Goal: Task Accomplishment & Management: Manage account settings

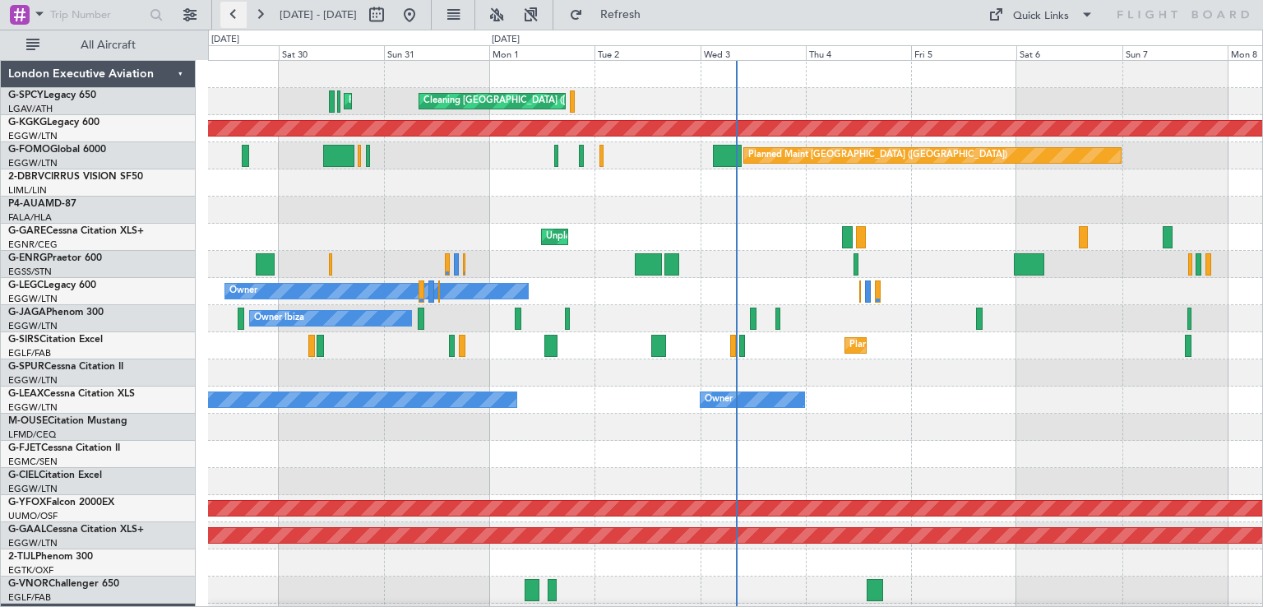
click at [224, 15] on button at bounding box center [233, 15] width 26 height 26
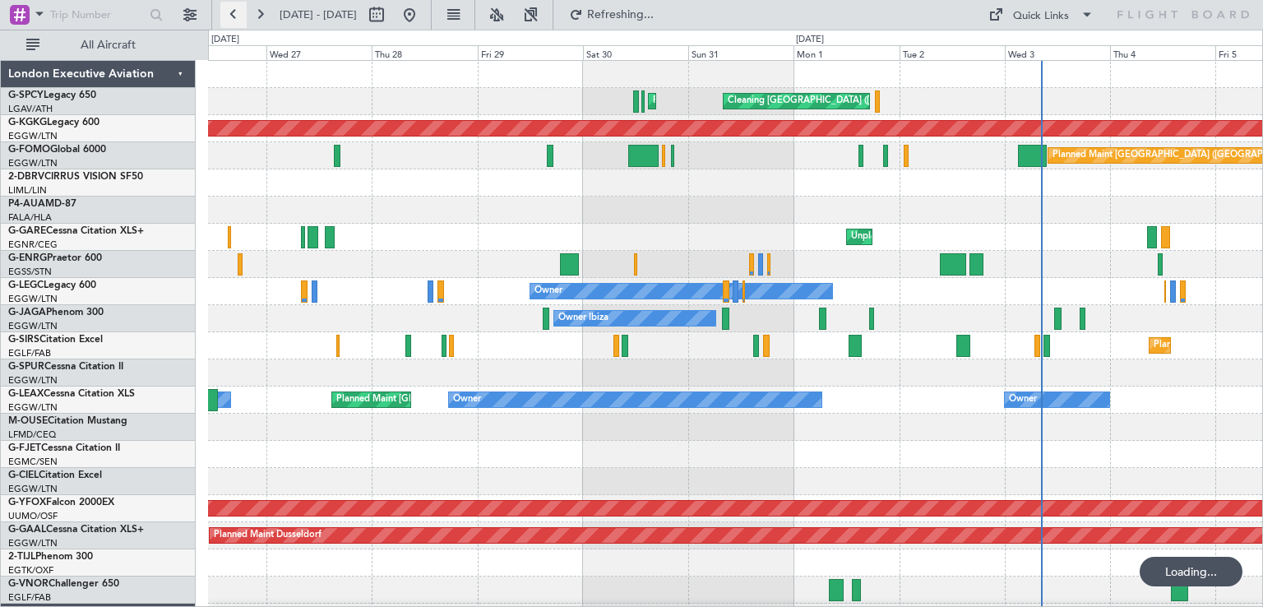
click at [224, 15] on button at bounding box center [233, 15] width 26 height 26
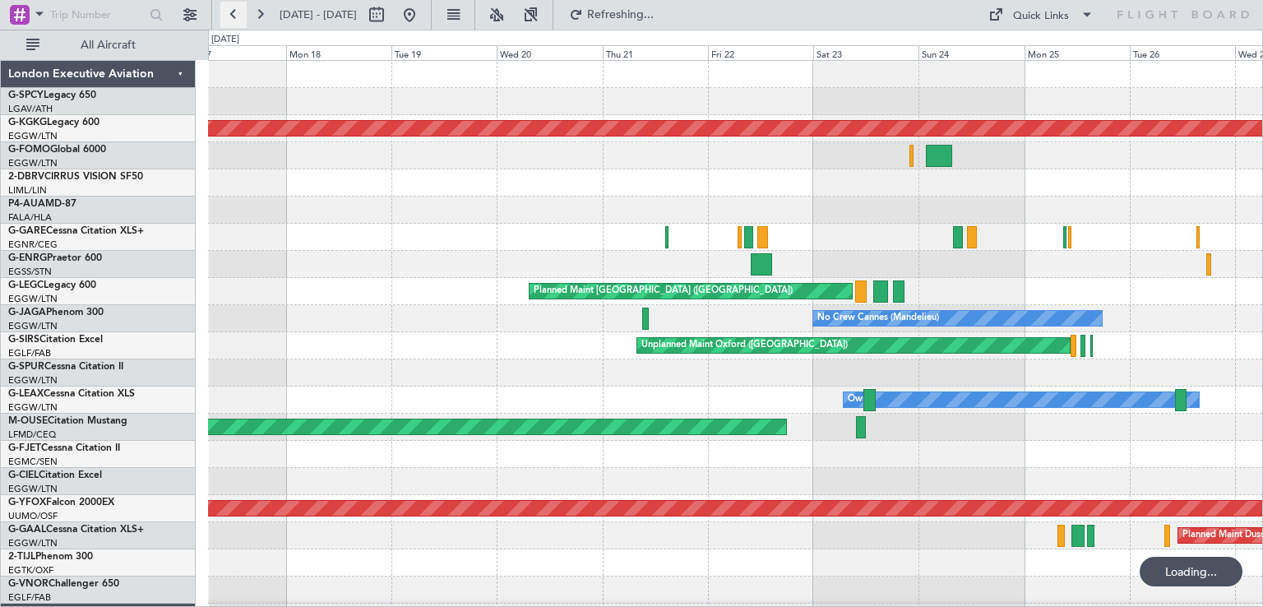
click at [224, 15] on button at bounding box center [233, 15] width 26 height 26
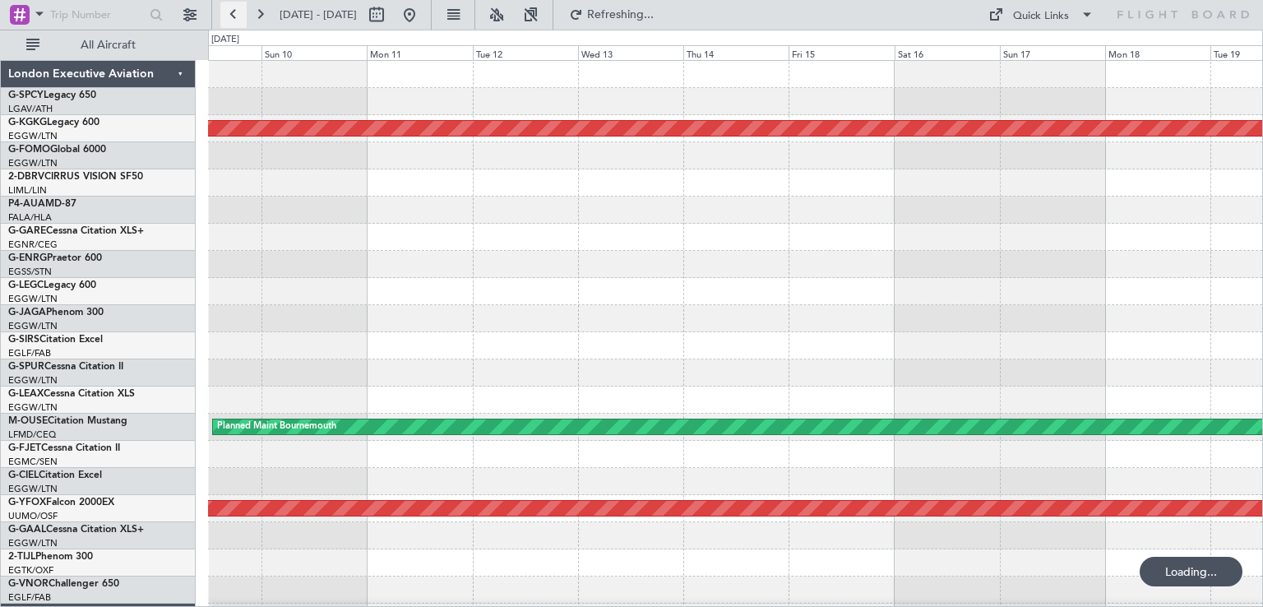
click at [224, 15] on button at bounding box center [233, 15] width 26 height 26
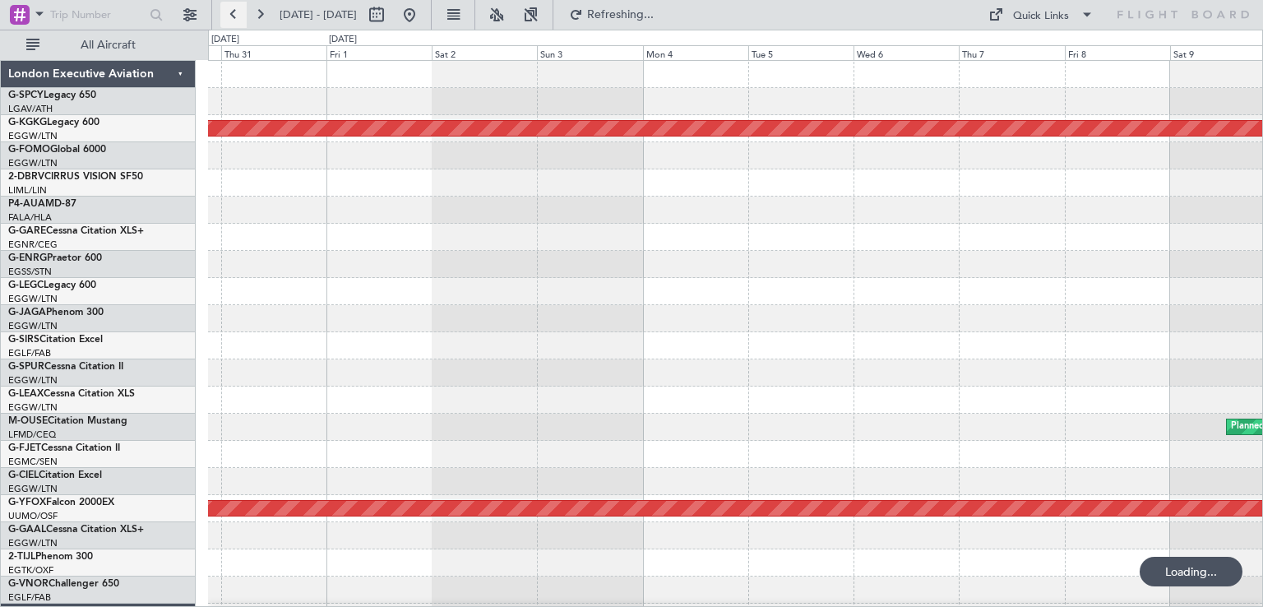
click at [224, 15] on button at bounding box center [233, 15] width 26 height 26
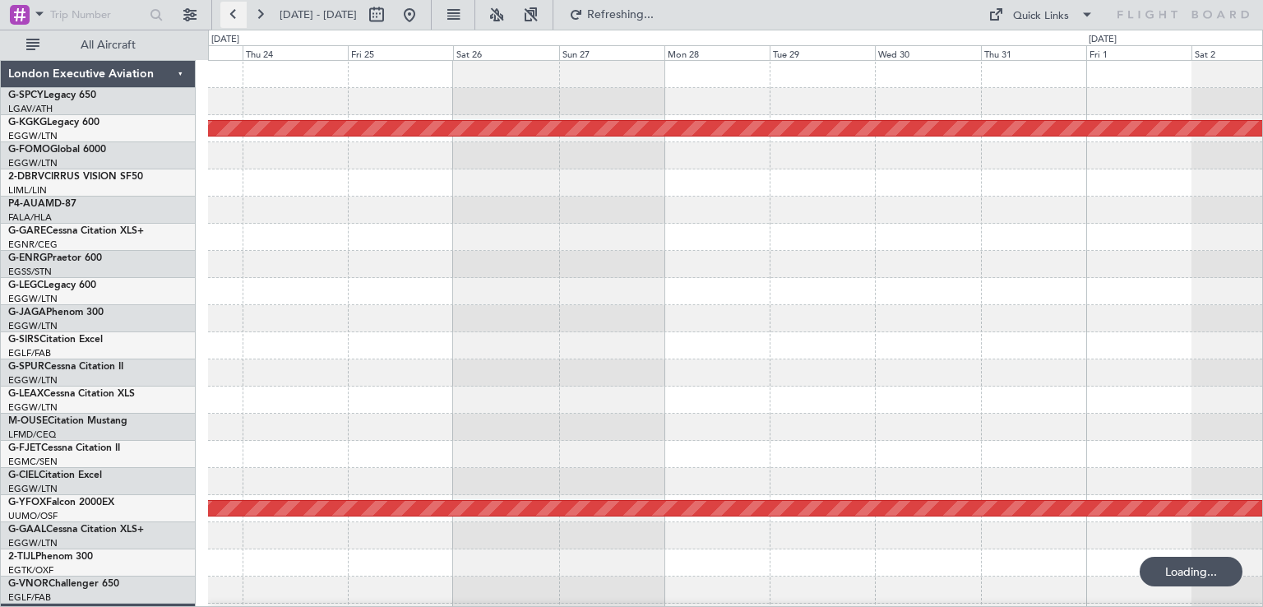
click at [224, 15] on button at bounding box center [233, 15] width 26 height 26
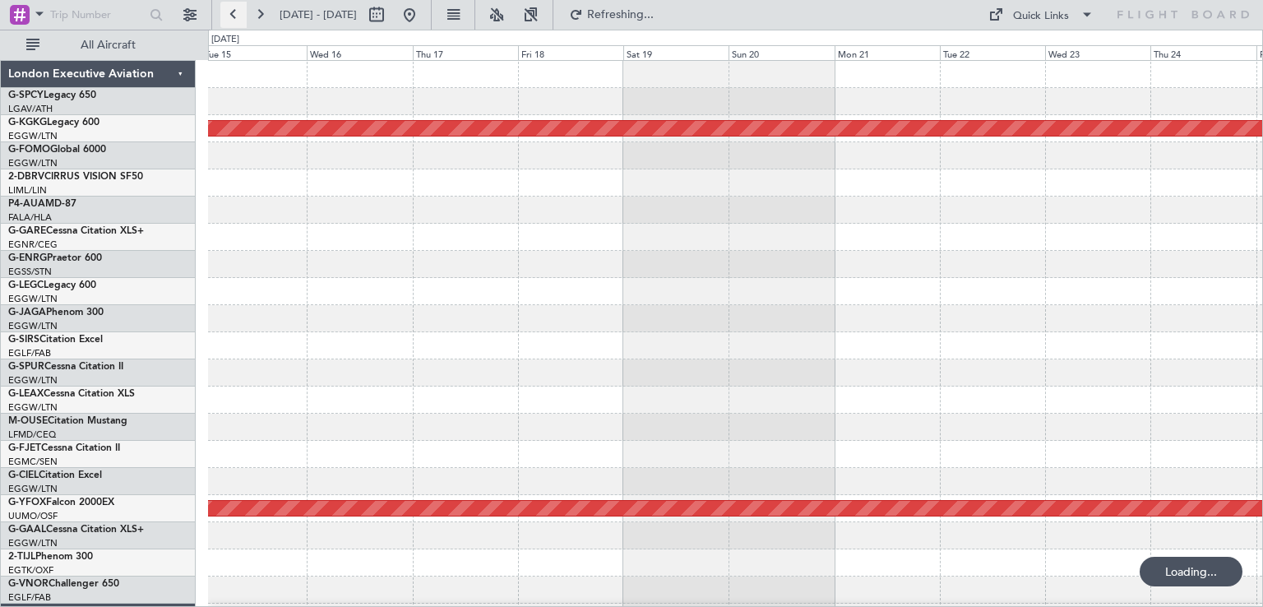
click at [224, 15] on button at bounding box center [233, 15] width 26 height 26
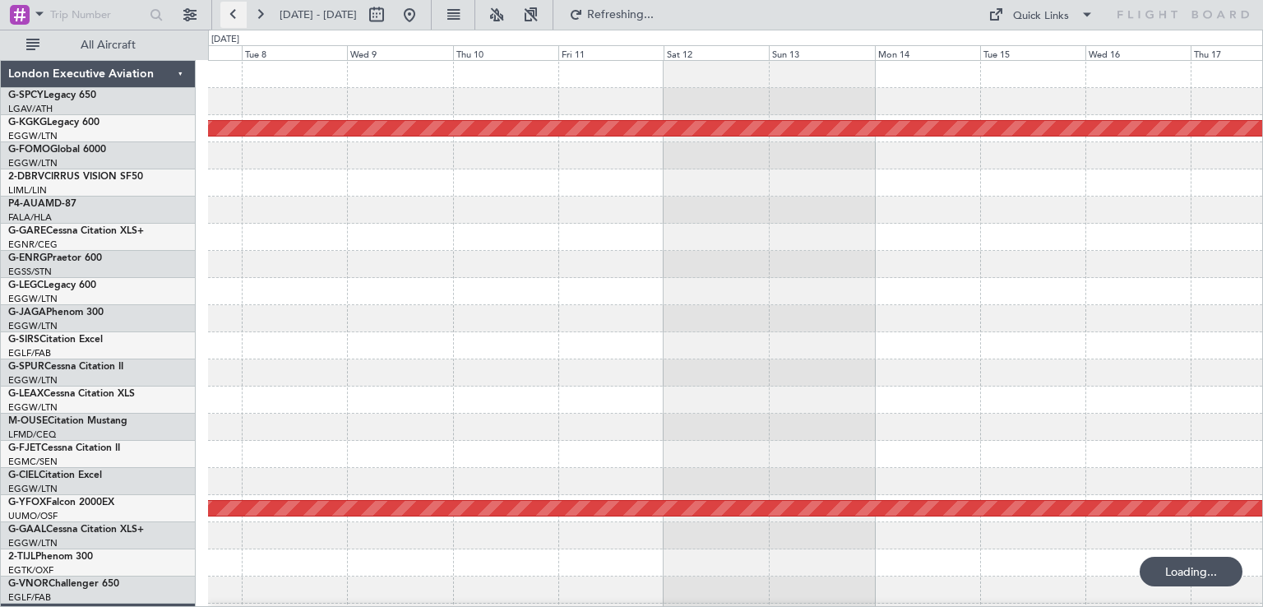
click at [224, 15] on button at bounding box center [233, 15] width 26 height 26
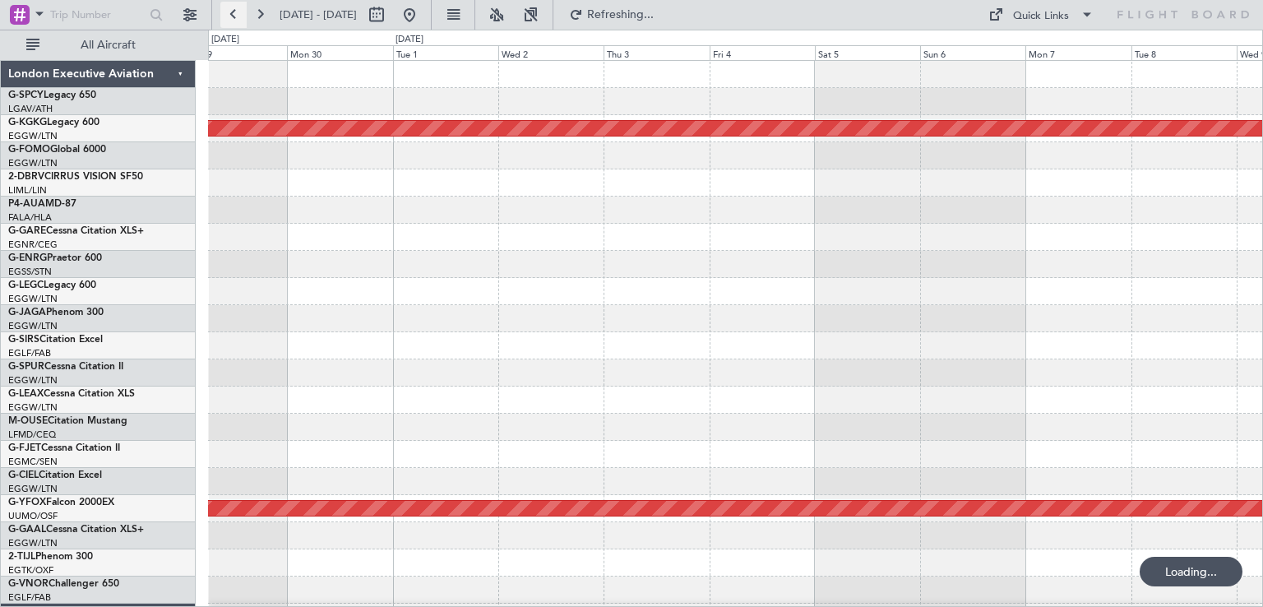
click at [224, 15] on button at bounding box center [233, 15] width 26 height 26
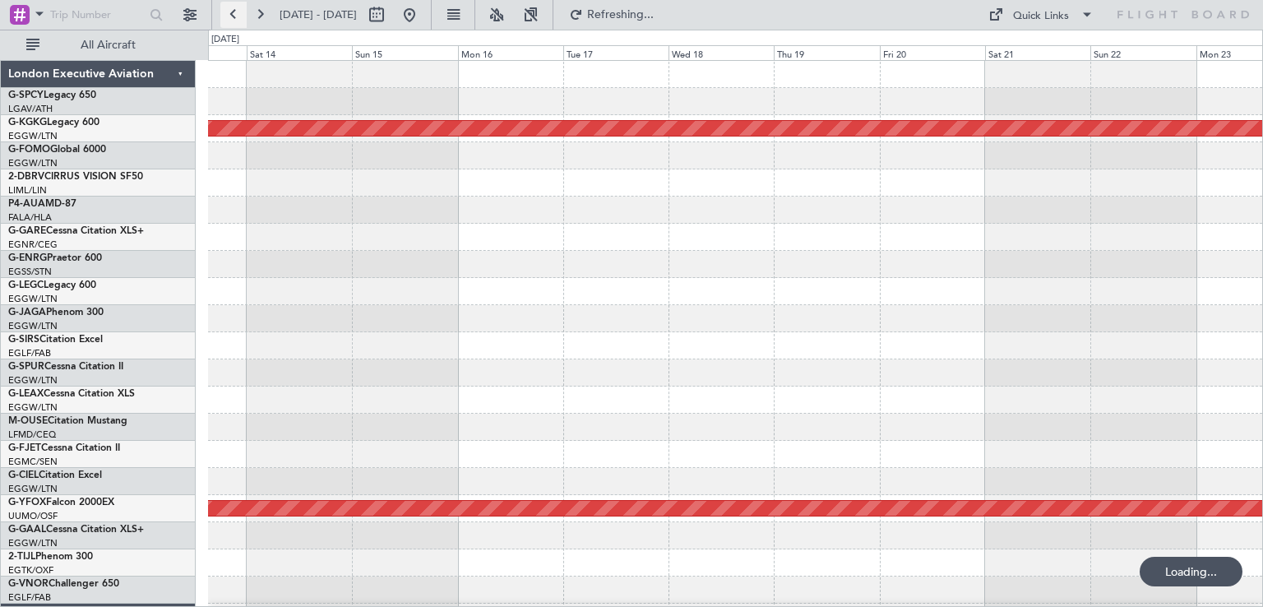
click at [224, 15] on button at bounding box center [233, 15] width 26 height 26
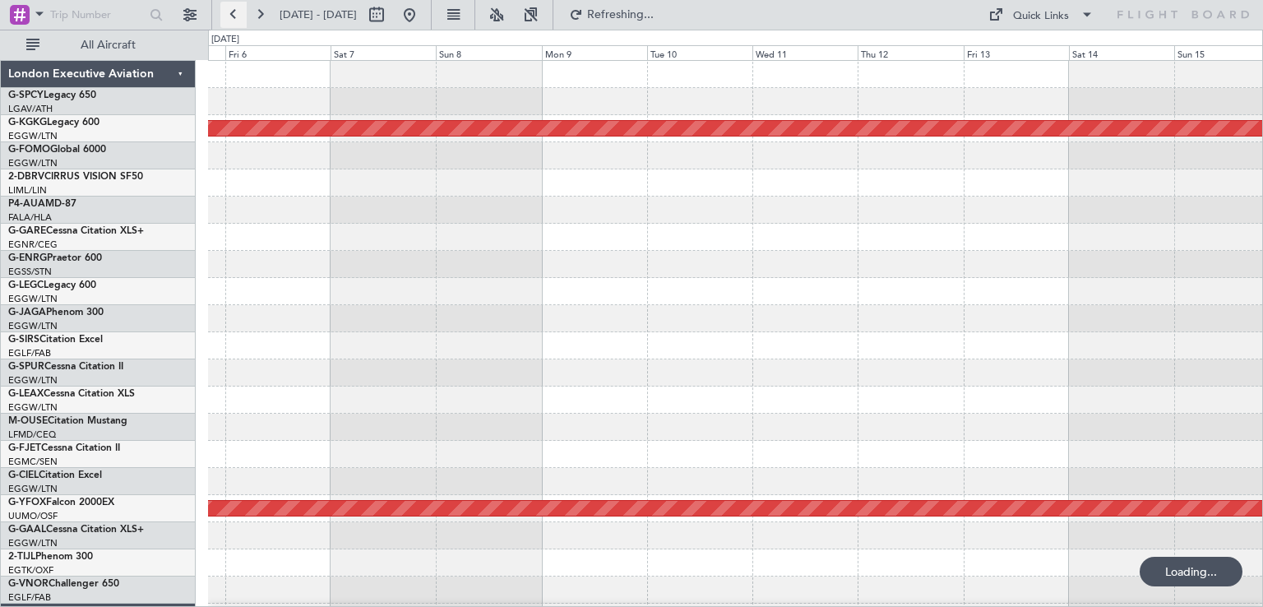
click at [224, 15] on button at bounding box center [233, 15] width 26 height 26
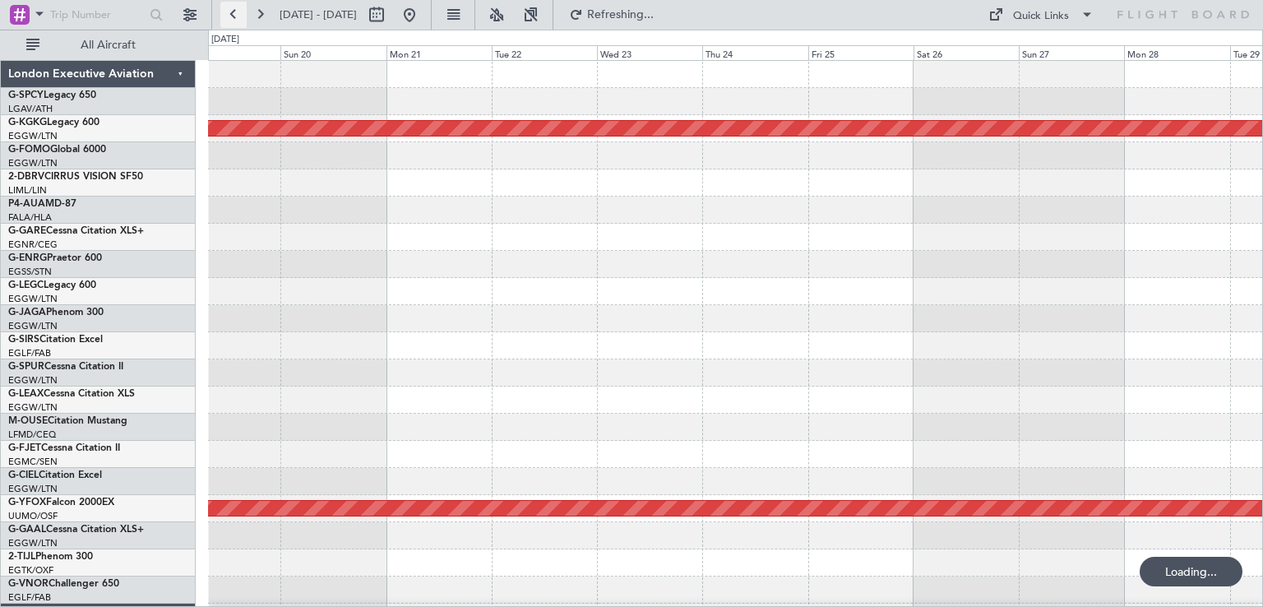
click at [224, 15] on button at bounding box center [233, 15] width 26 height 26
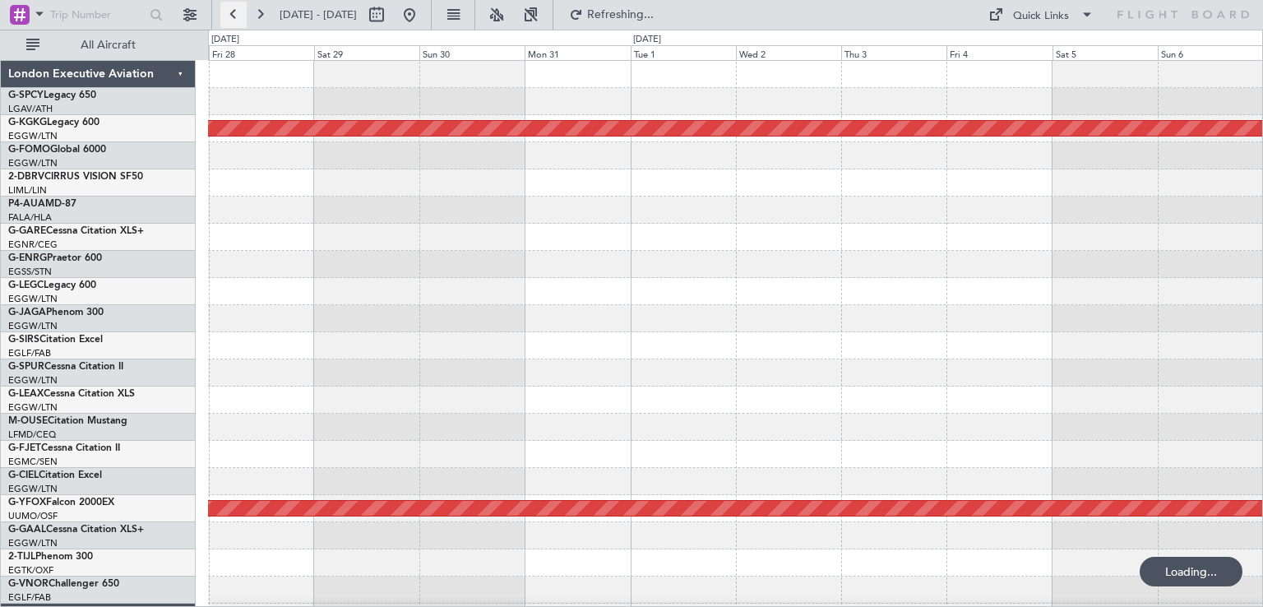
click at [224, 15] on button at bounding box center [233, 15] width 26 height 26
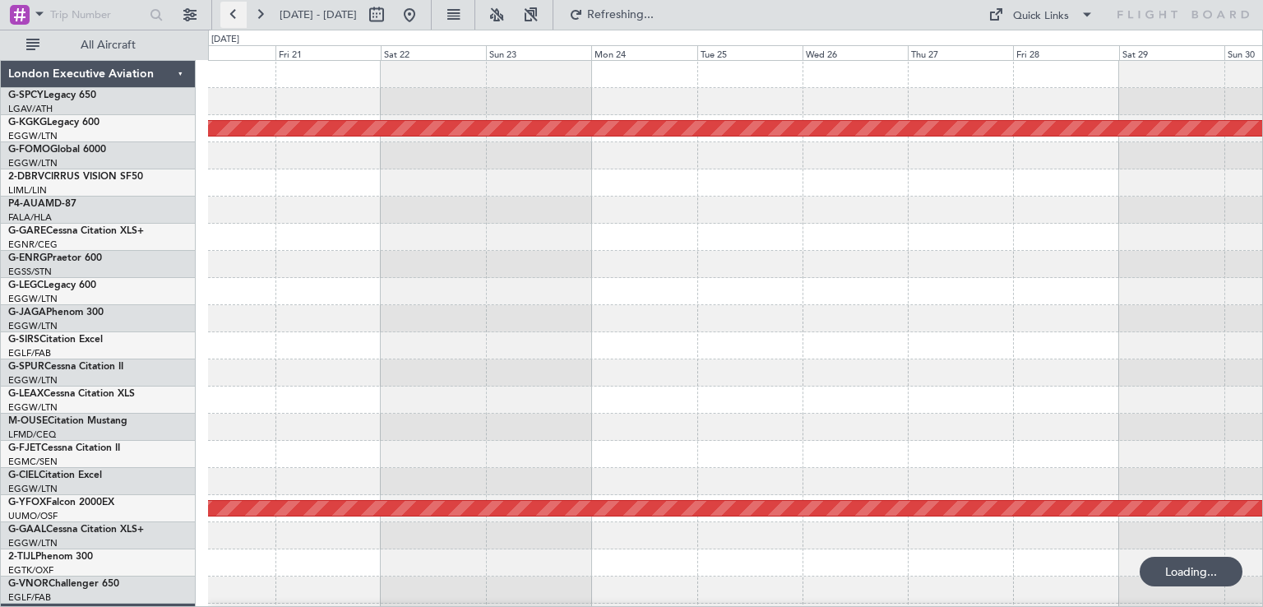
click at [224, 15] on button at bounding box center [233, 15] width 26 height 26
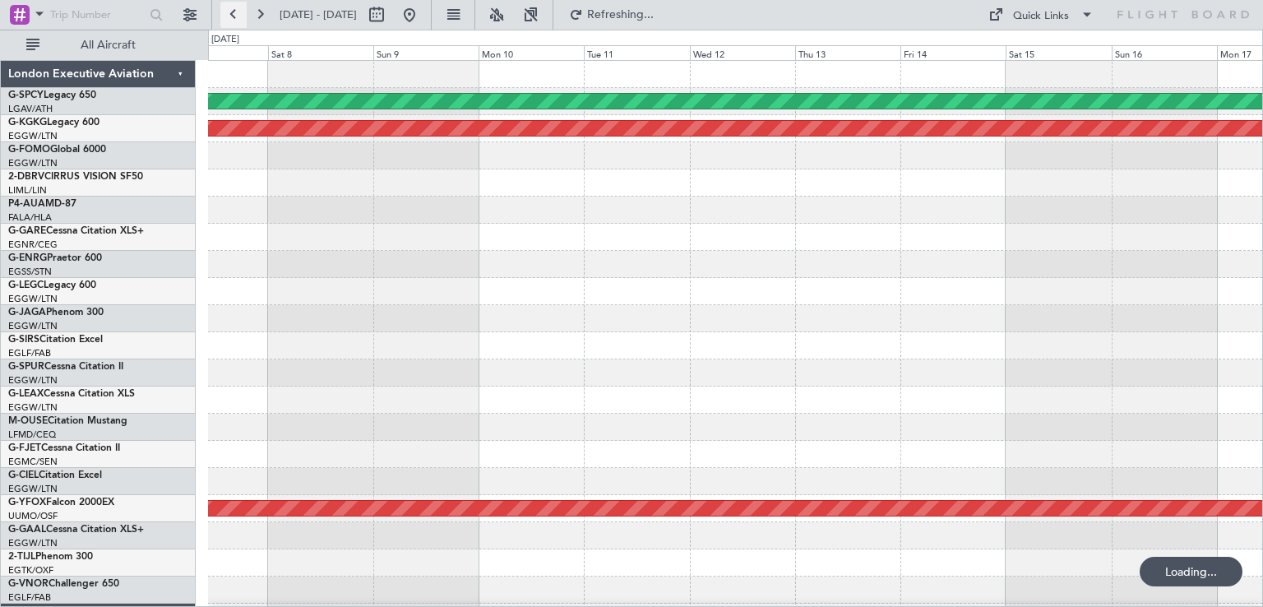
click at [224, 15] on button at bounding box center [233, 15] width 26 height 26
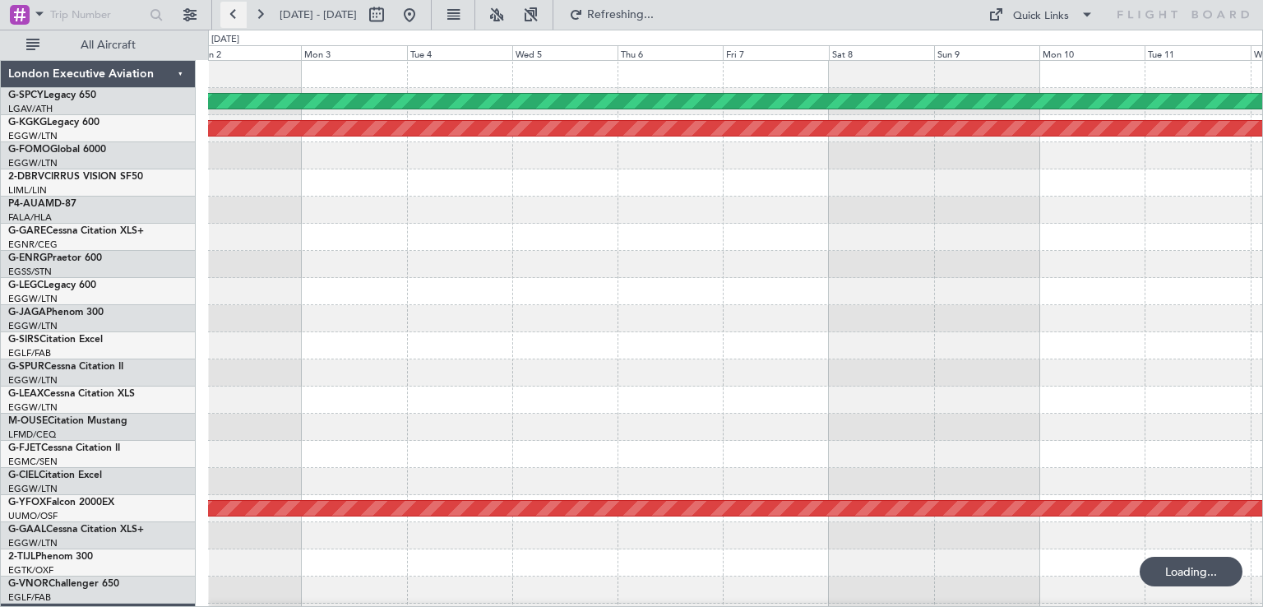
click at [224, 15] on button at bounding box center [233, 15] width 26 height 26
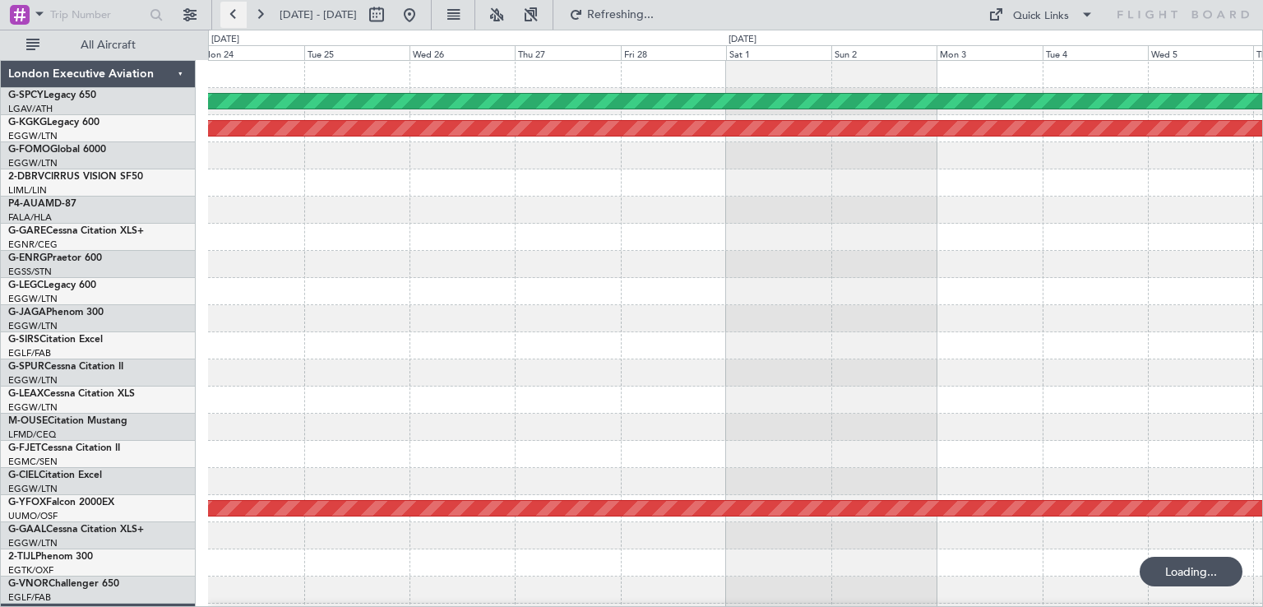
click at [224, 15] on button at bounding box center [233, 15] width 26 height 26
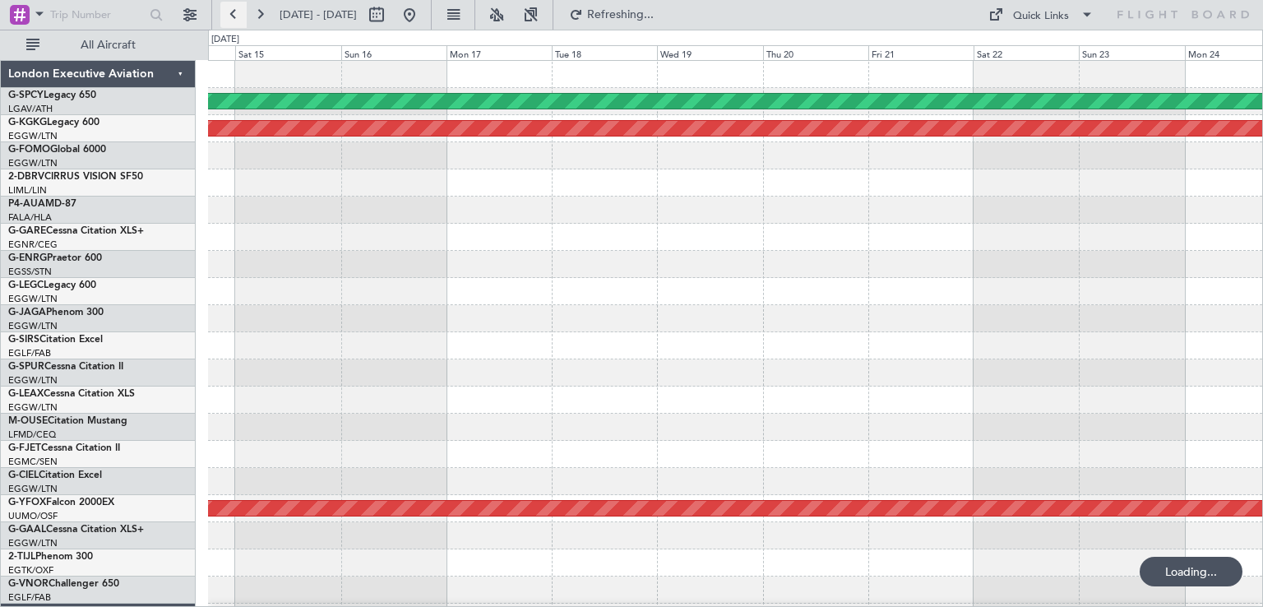
click at [224, 15] on button at bounding box center [233, 15] width 26 height 26
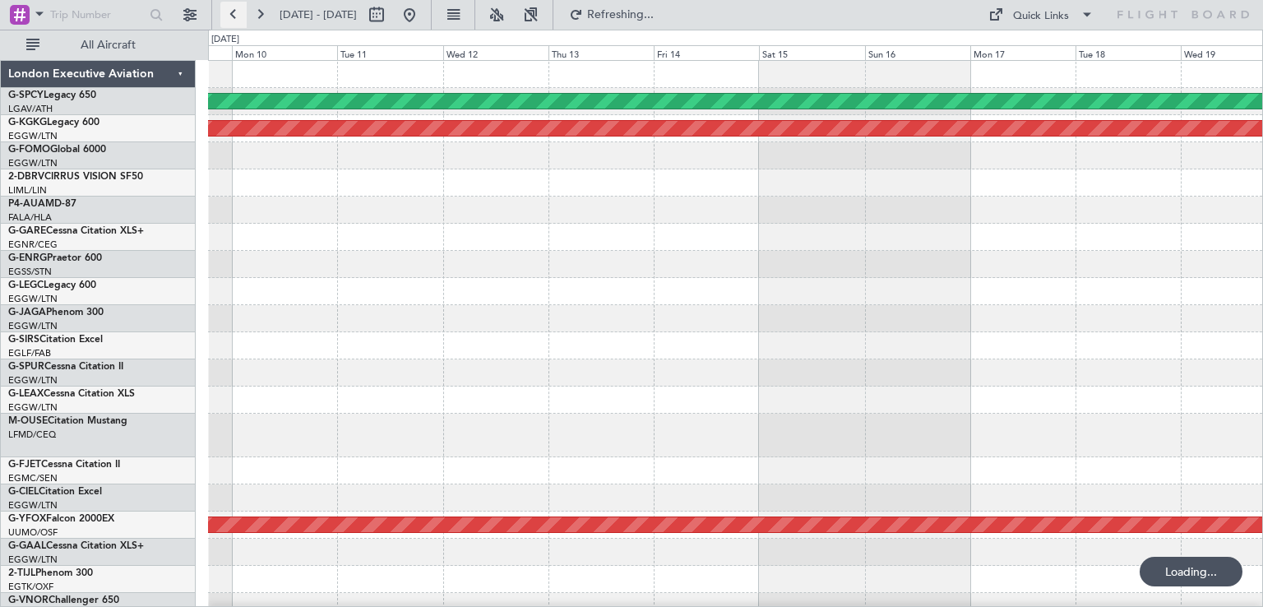
click at [224, 15] on button at bounding box center [233, 15] width 26 height 26
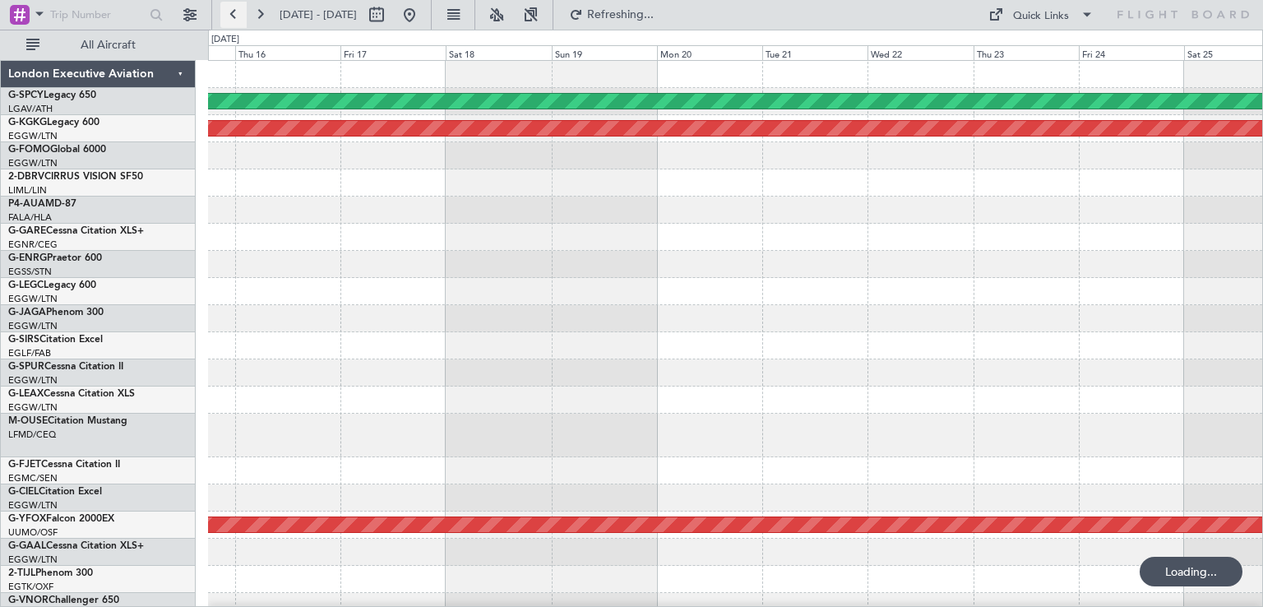
click at [224, 15] on button at bounding box center [233, 15] width 26 height 26
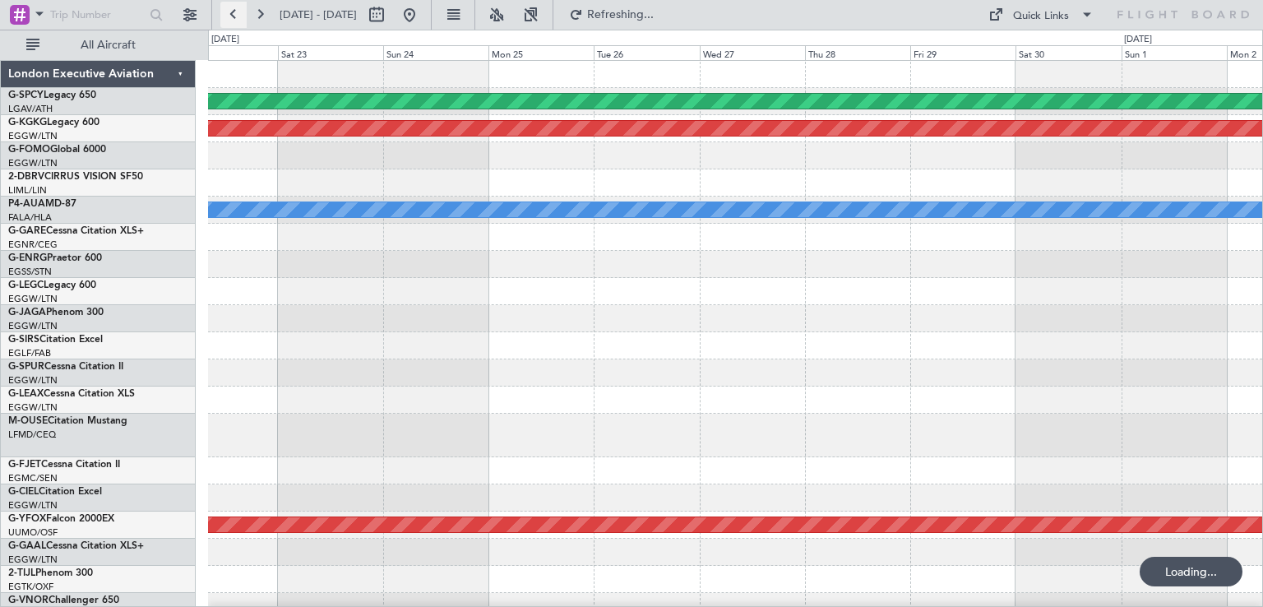
click at [224, 15] on button at bounding box center [233, 15] width 26 height 26
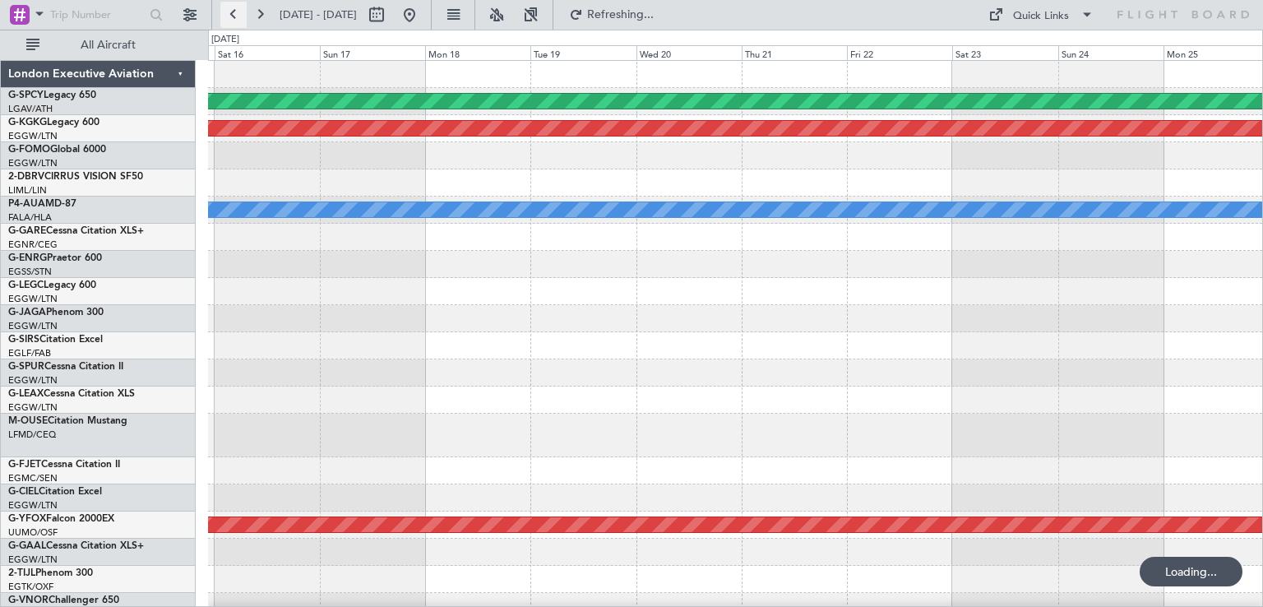
click at [224, 15] on button at bounding box center [233, 15] width 26 height 26
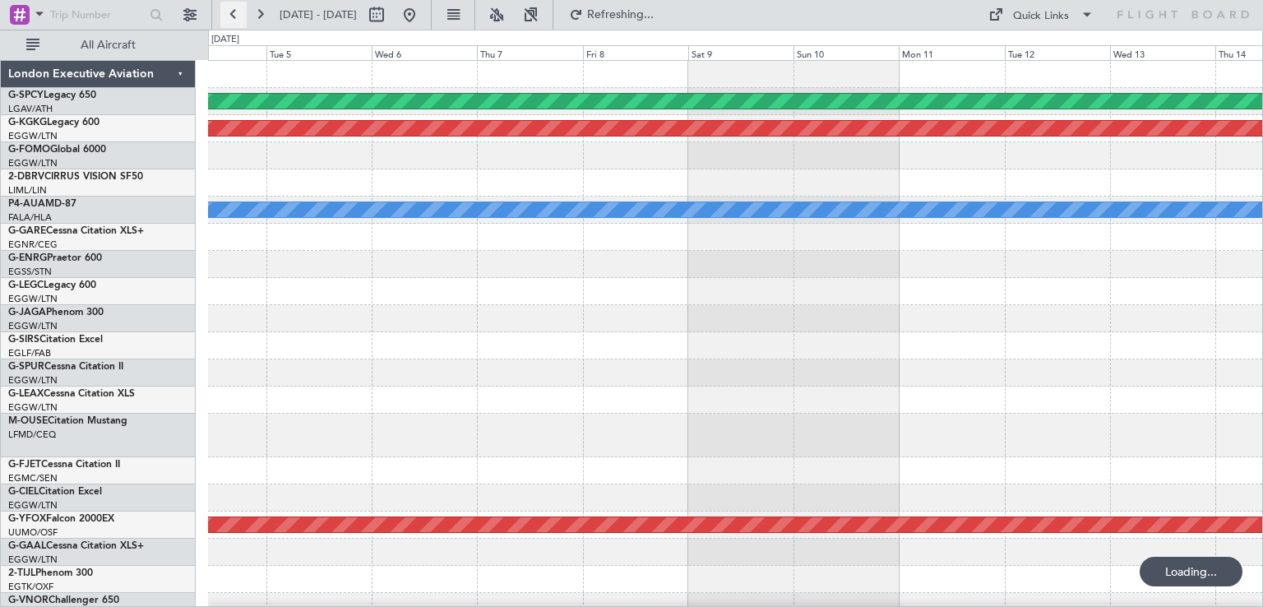
click at [224, 15] on button at bounding box center [233, 15] width 26 height 26
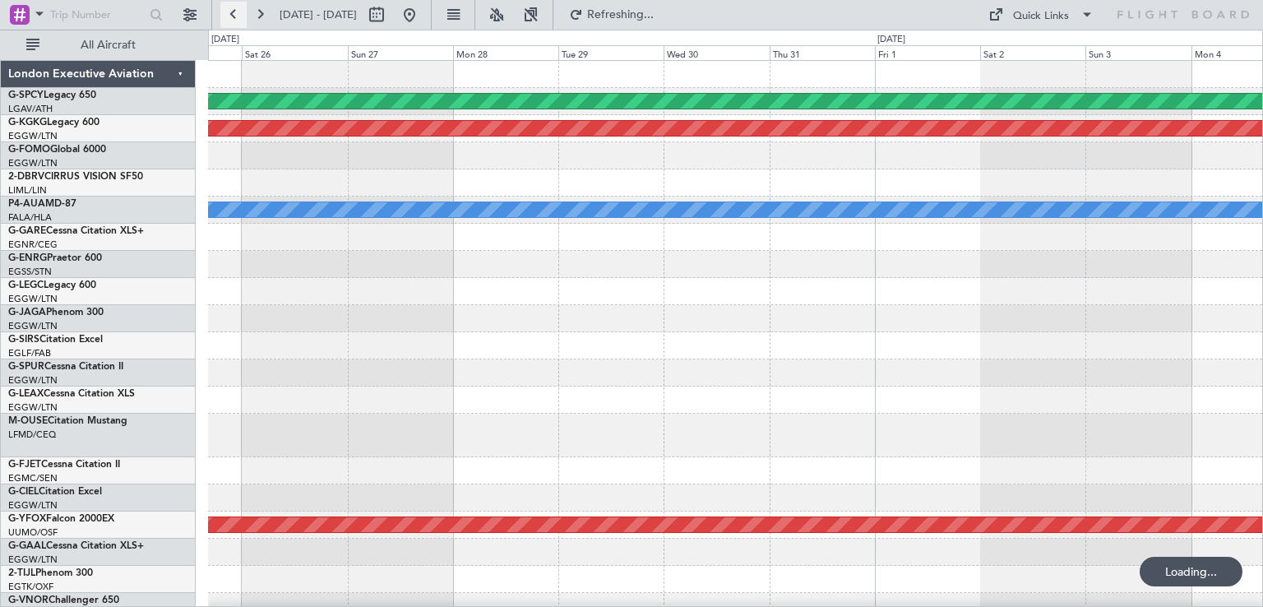
click at [224, 15] on button at bounding box center [233, 15] width 26 height 26
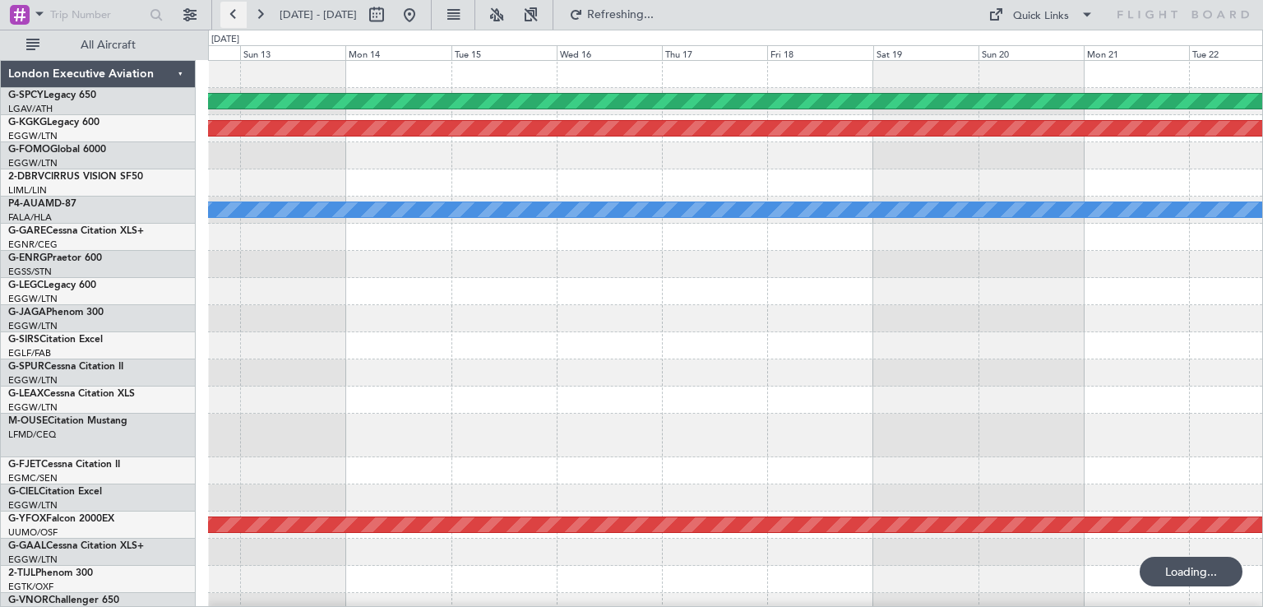
click at [224, 15] on button at bounding box center [233, 15] width 26 height 26
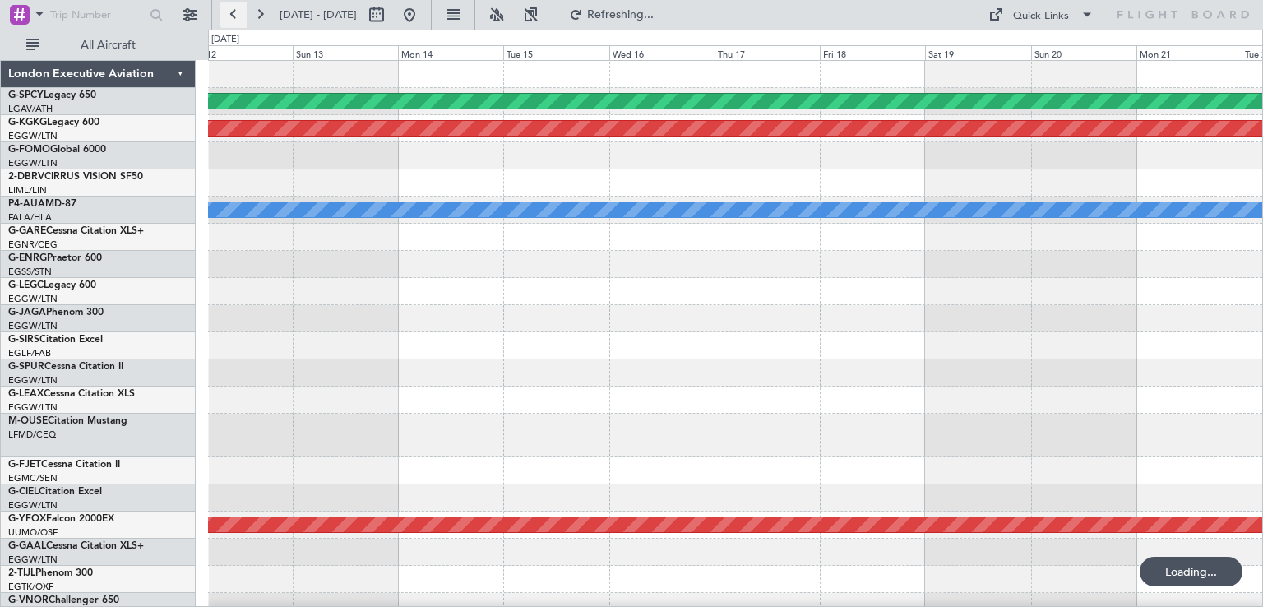
click at [224, 15] on button at bounding box center [233, 15] width 26 height 26
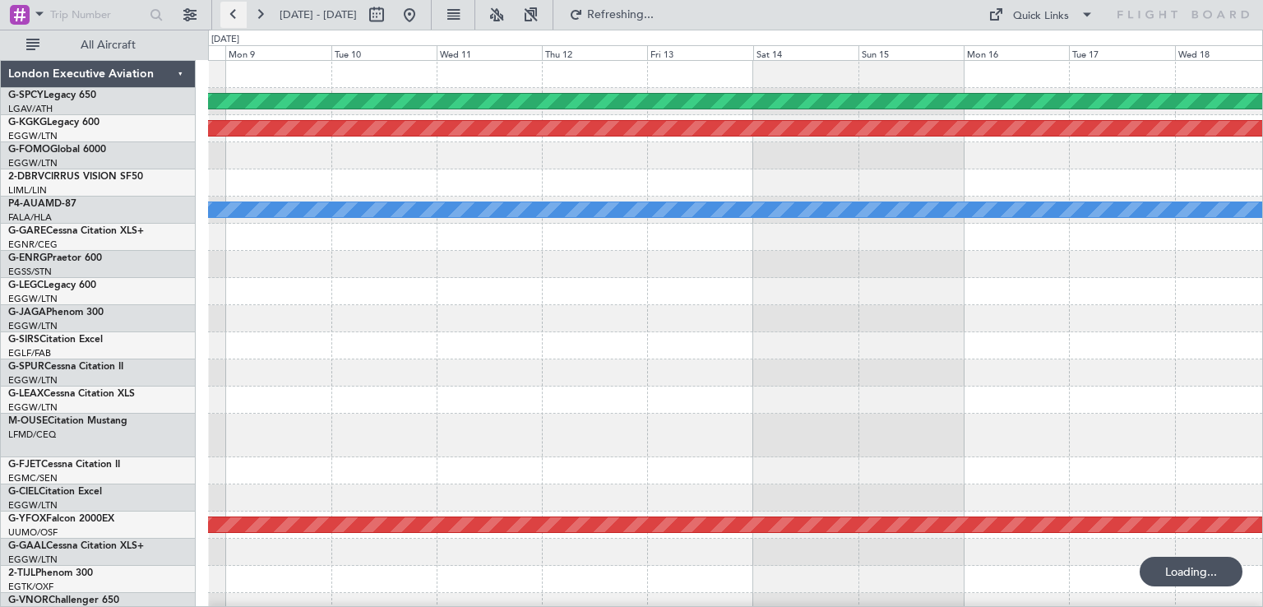
click at [224, 15] on button at bounding box center [233, 15] width 26 height 26
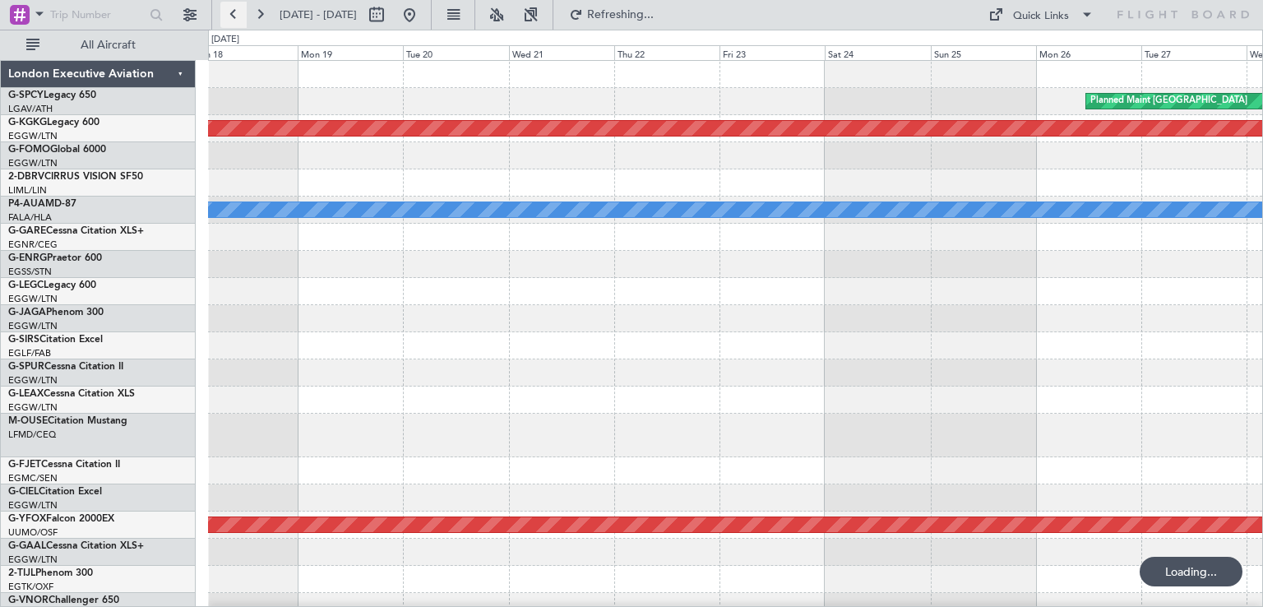
click at [224, 15] on button at bounding box center [233, 15] width 26 height 26
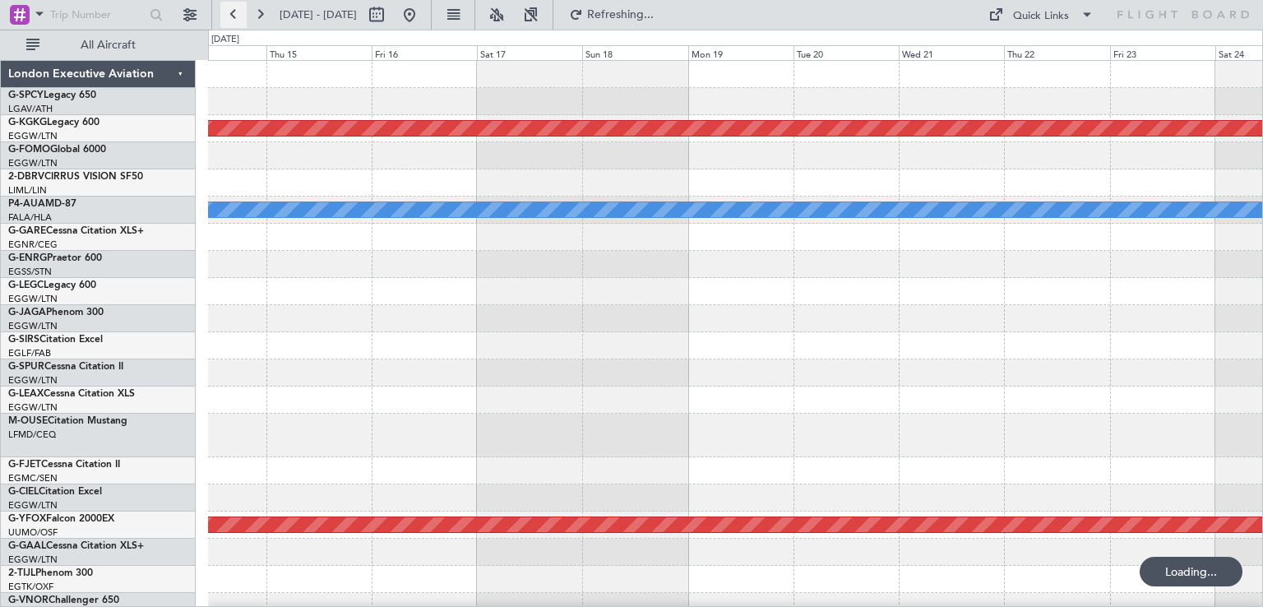
click at [224, 15] on button at bounding box center [233, 15] width 26 height 26
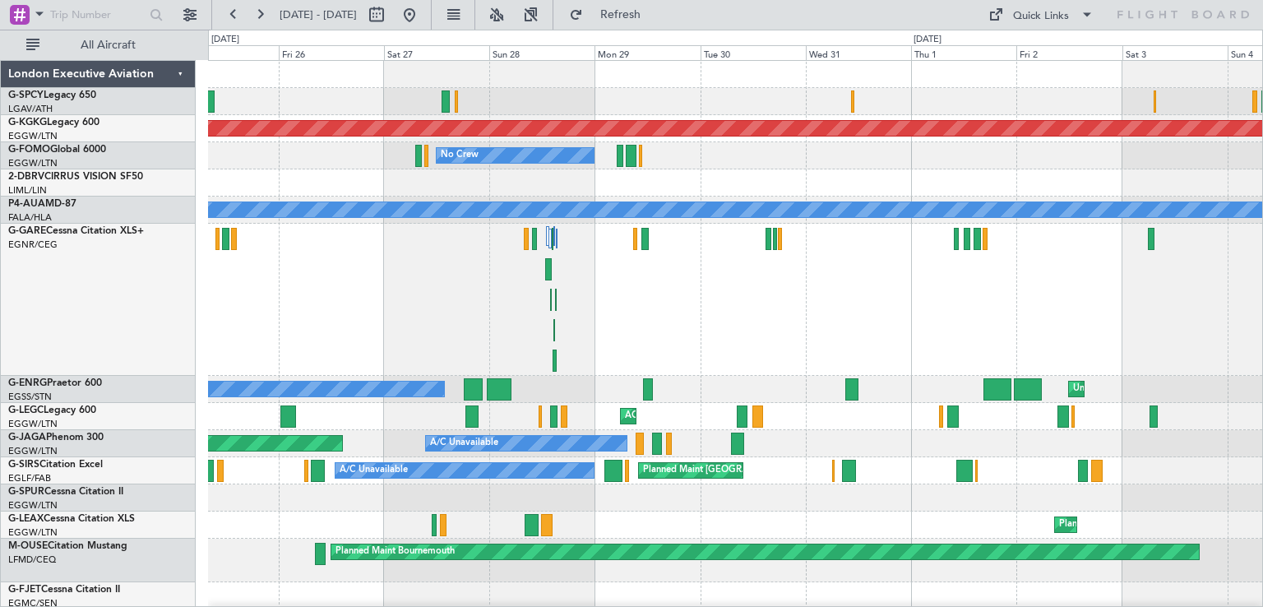
click at [646, 405] on div "AOG Maint London ([GEOGRAPHIC_DATA]) No Crew No [GEOGRAPHIC_DATA] ([GEOGRAPHIC_…" at bounding box center [735, 416] width 1054 height 27
click at [423, 21] on button at bounding box center [409, 15] width 26 height 26
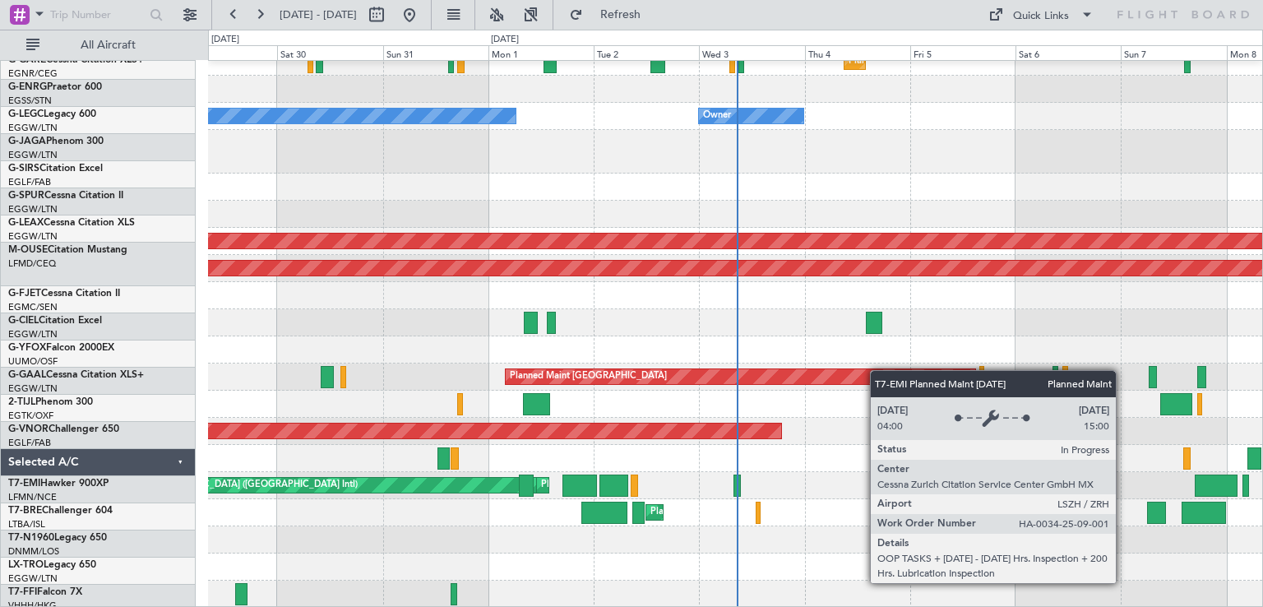
scroll to position [283, 0]
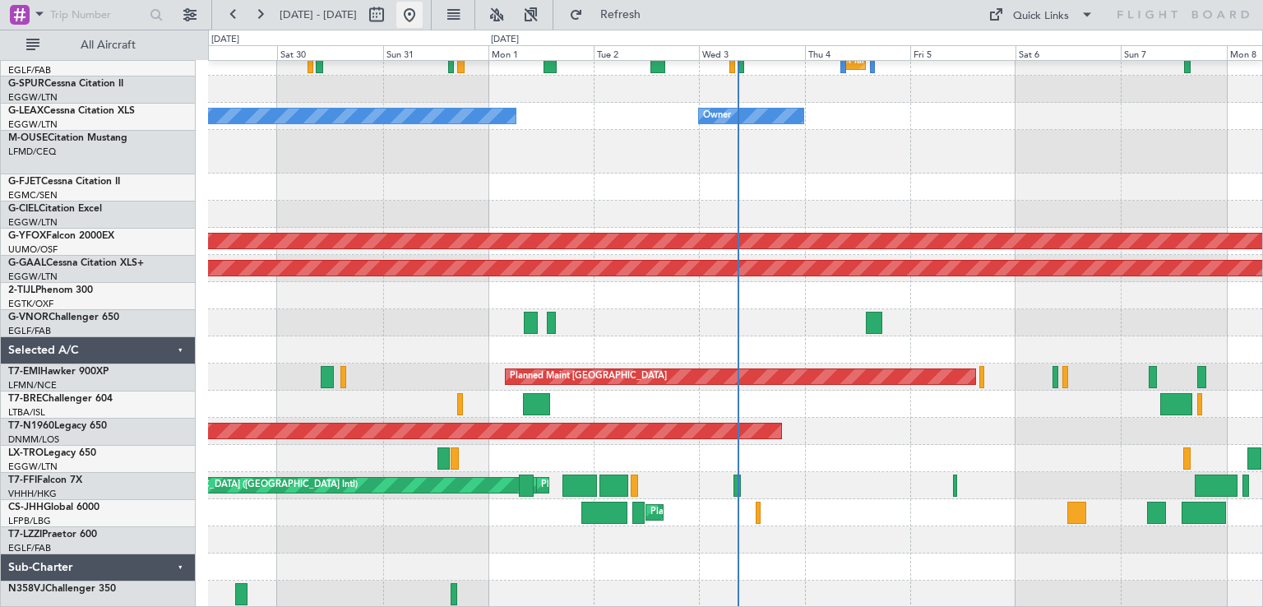
click at [423, 24] on button at bounding box center [409, 15] width 26 height 26
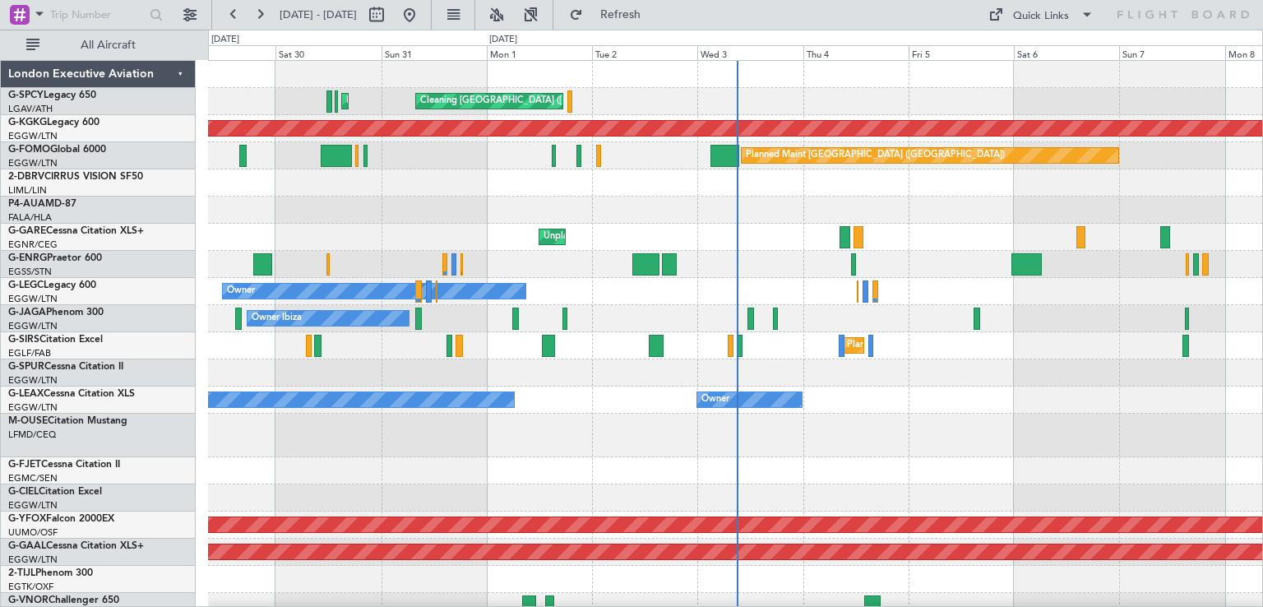
scroll to position [0, 0]
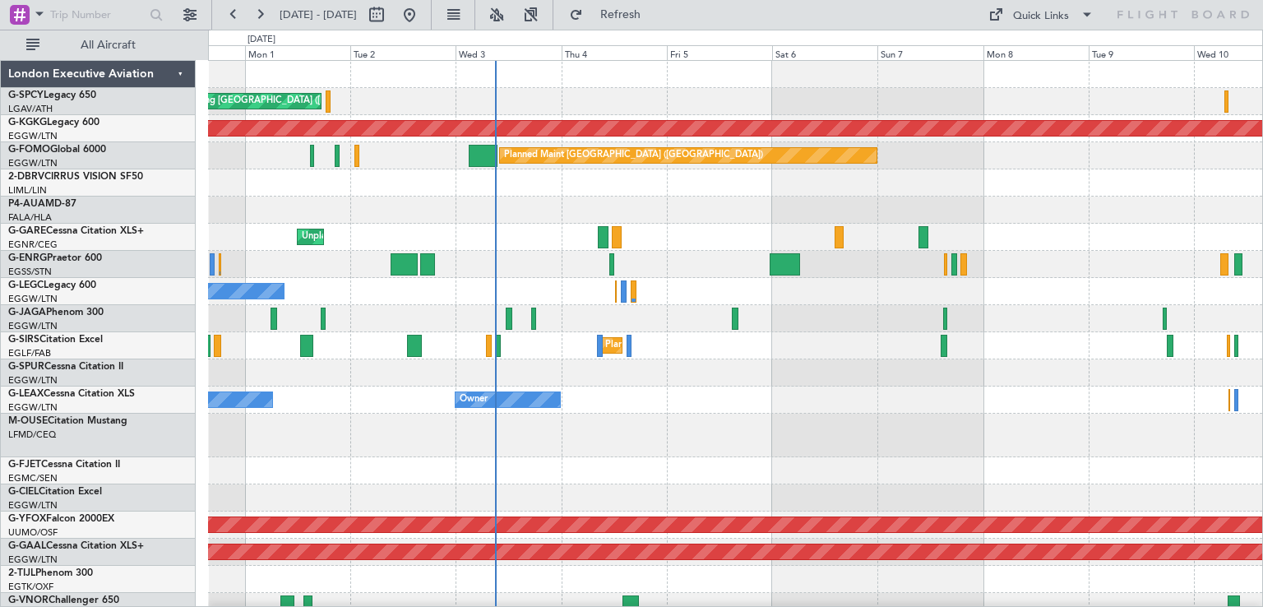
click at [867, 358] on div "Cleaning [GEOGRAPHIC_DATA] ([PERSON_NAME] Intl) Planned Maint [GEOGRAPHIC_DATA]…" at bounding box center [735, 476] width 1054 height 830
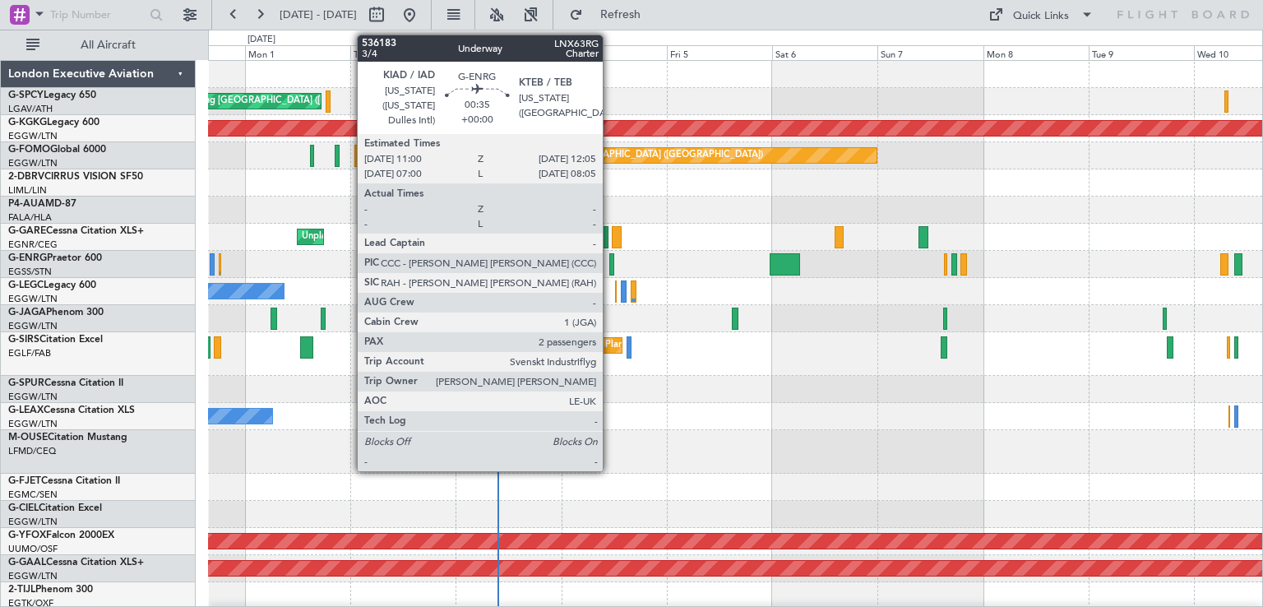
click at [610, 268] on div at bounding box center [611, 264] width 5 height 22
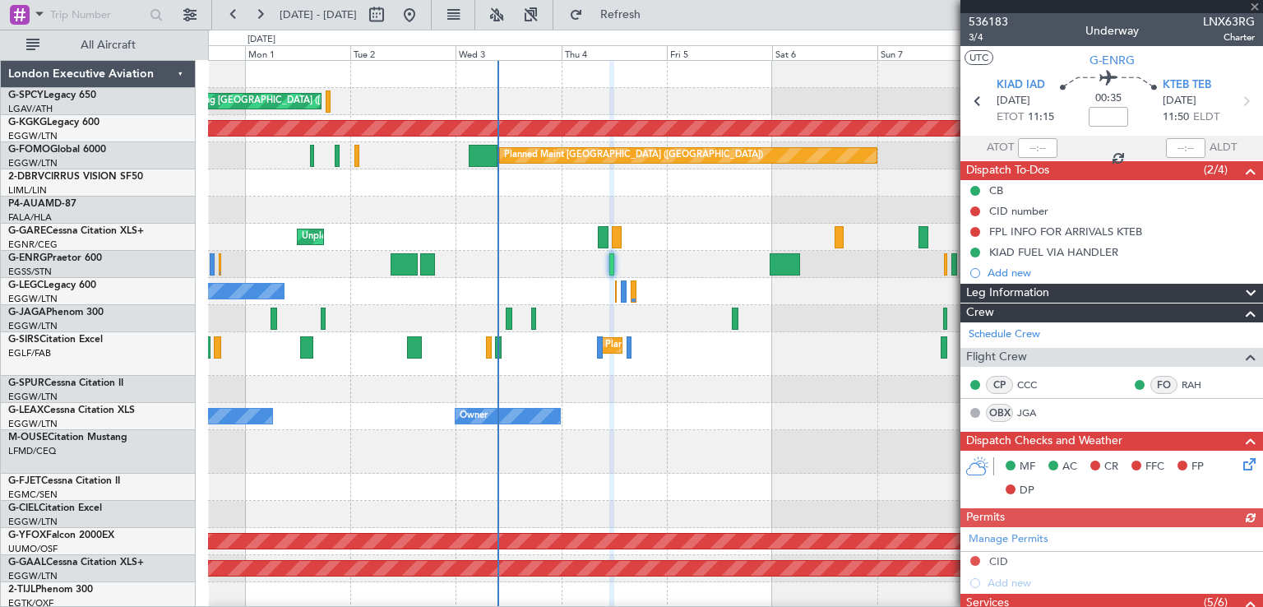
scroll to position [413, 0]
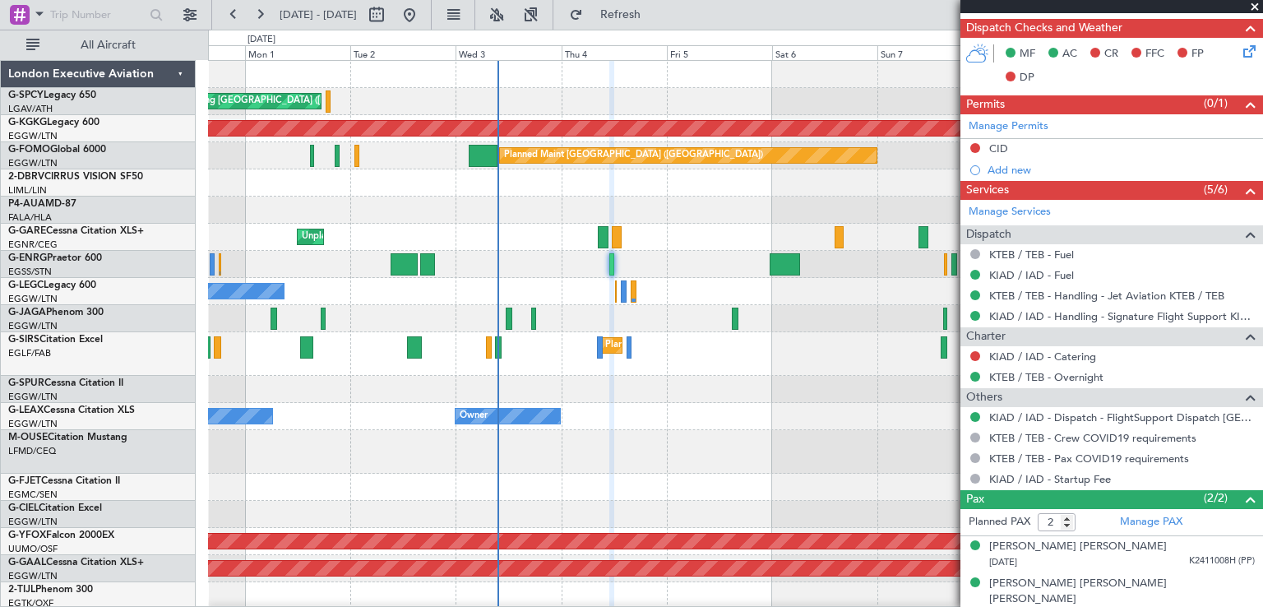
click at [853, 460] on div at bounding box center [735, 452] width 1054 height 44
click at [1256, 7] on span at bounding box center [1254, 7] width 16 height 15
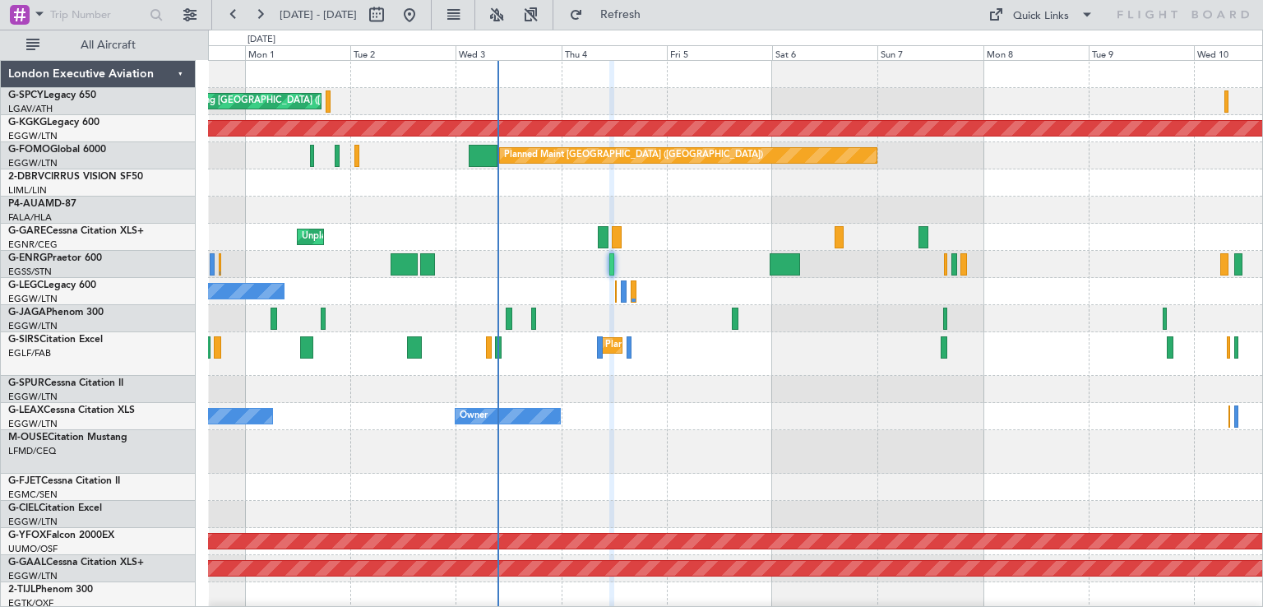
type input "0"
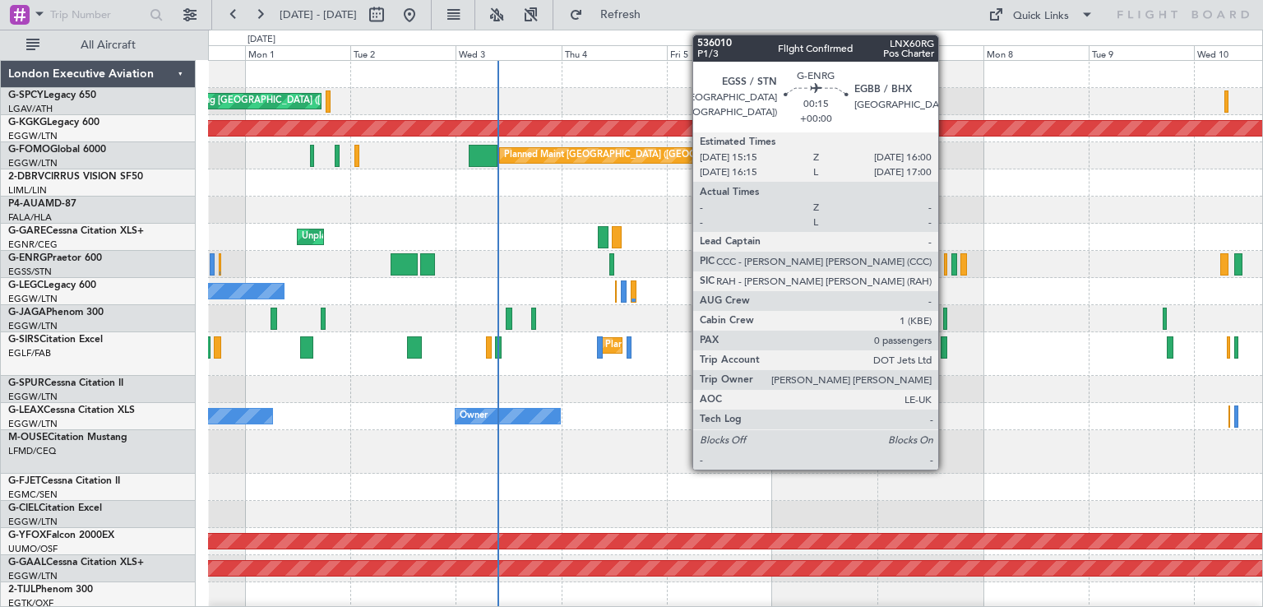
click at [946, 272] on div at bounding box center [946, 264] width 4 height 22
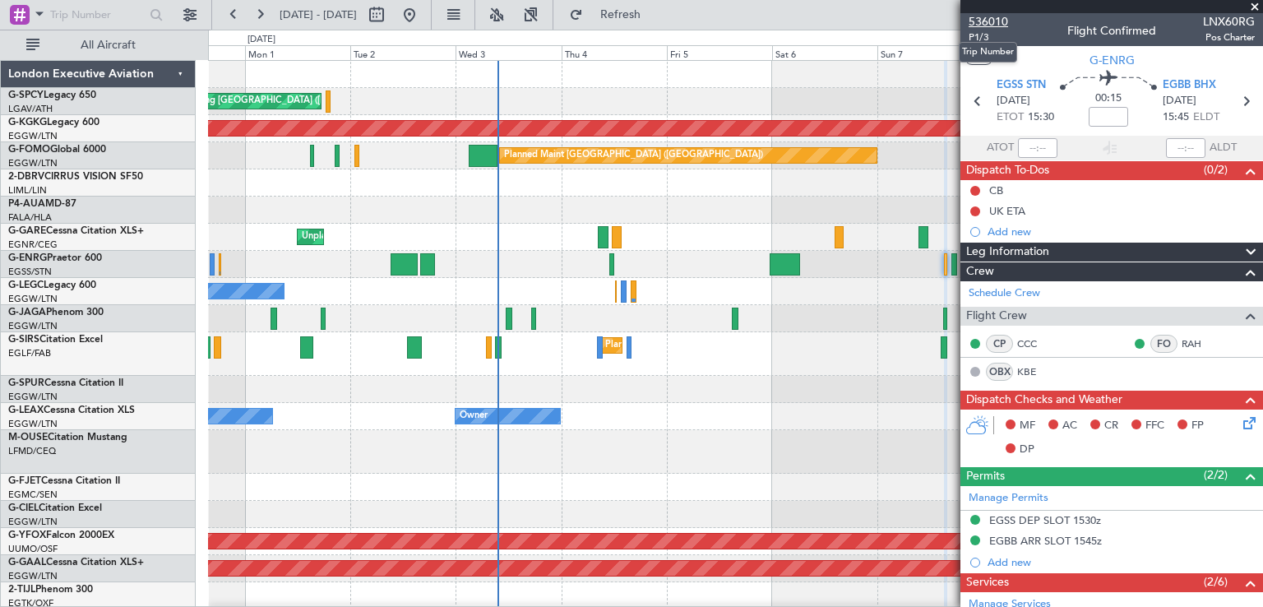
click at [996, 27] on span "536010" at bounding box center [988, 21] width 39 height 17
click at [658, 22] on button "Refresh" at bounding box center [611, 15] width 99 height 26
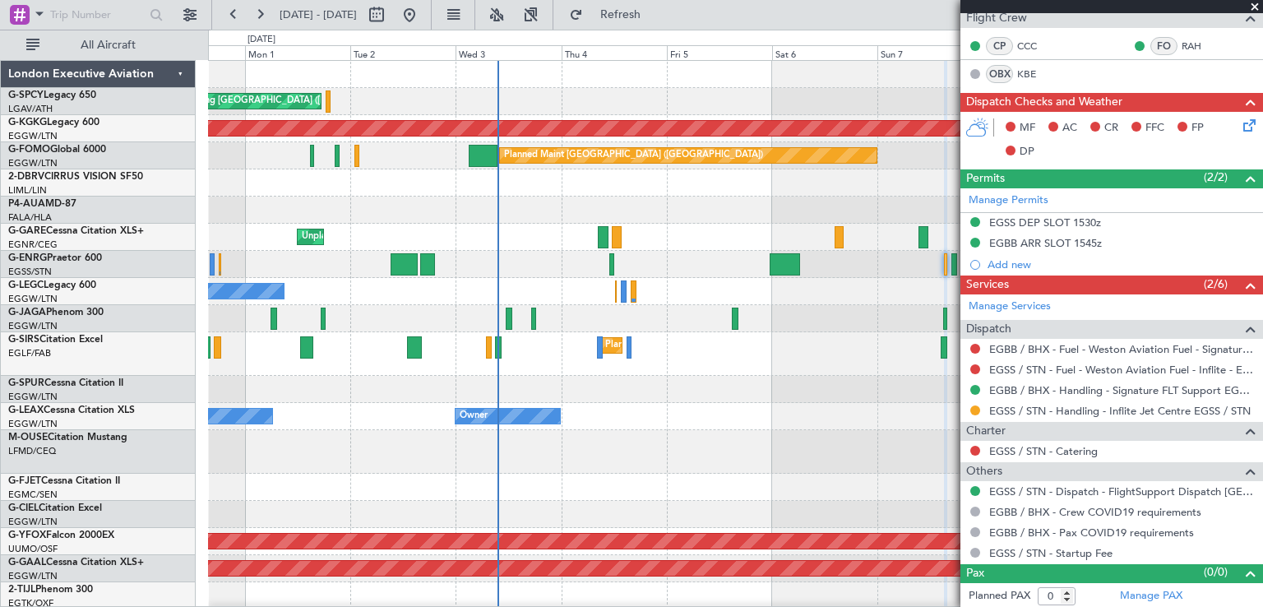
click at [1256, 1] on span at bounding box center [1254, 7] width 16 height 15
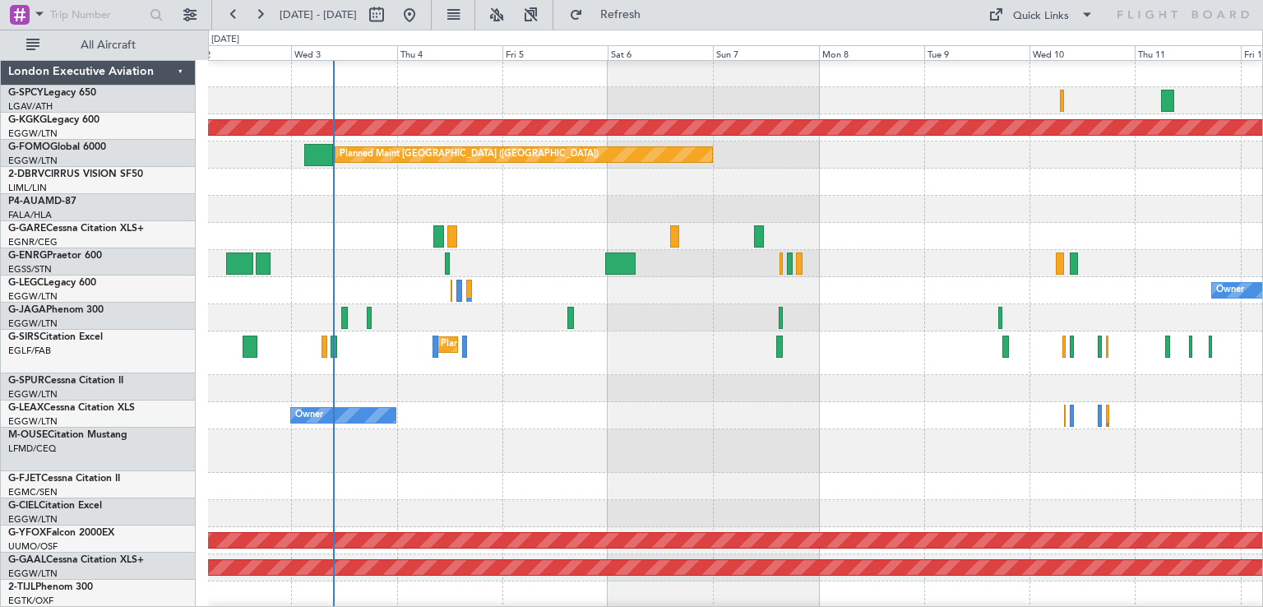
scroll to position [0, 0]
click at [651, 316] on div "Owner Ibiza" at bounding box center [735, 317] width 1054 height 27
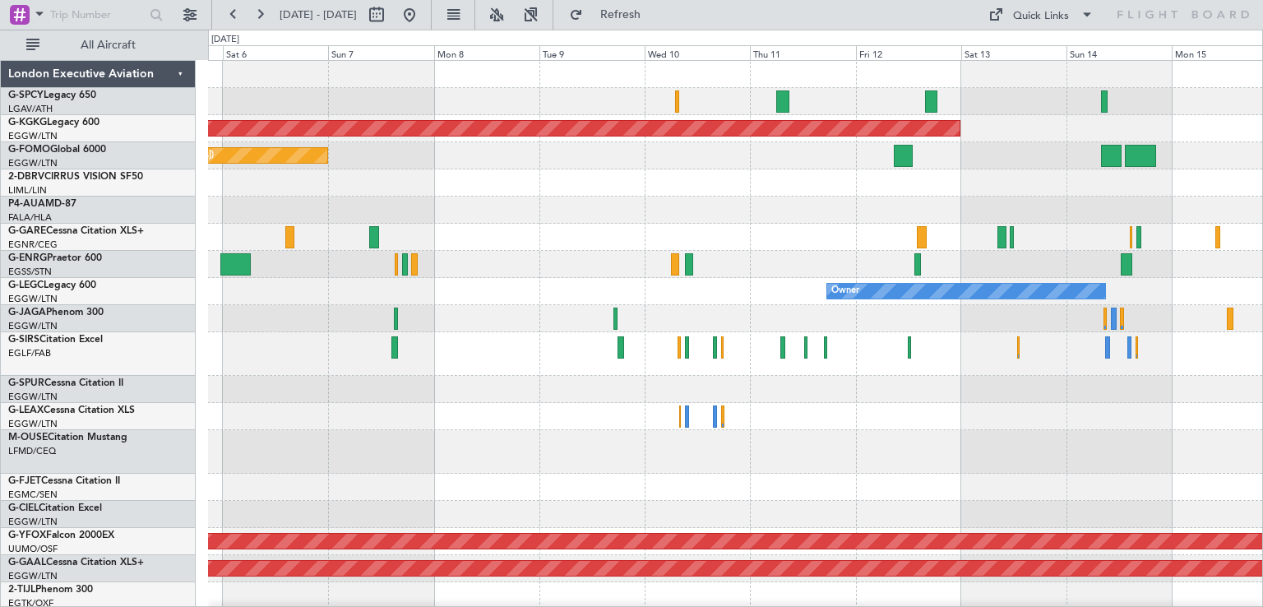
click at [266, 326] on div at bounding box center [735, 318] width 1054 height 27
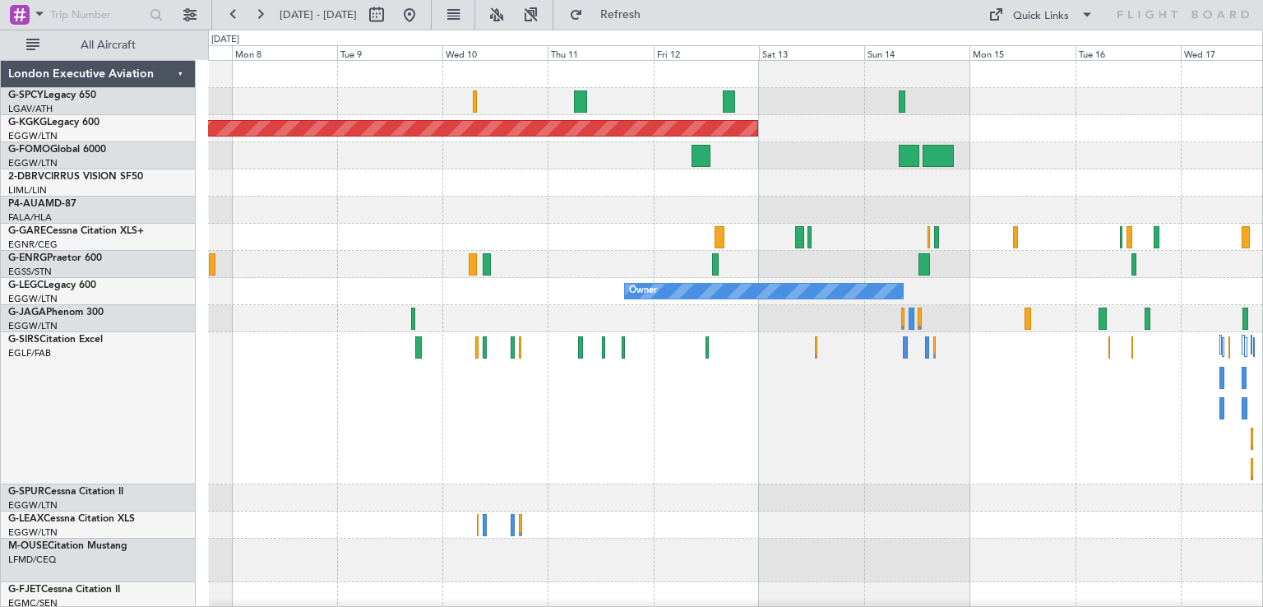
click at [528, 340] on div "AOG Maint [GEOGRAPHIC_DATA] (Ataturk) Planned Maint [GEOGRAPHIC_DATA] ([GEOGRAP…" at bounding box center [735, 538] width 1054 height 955
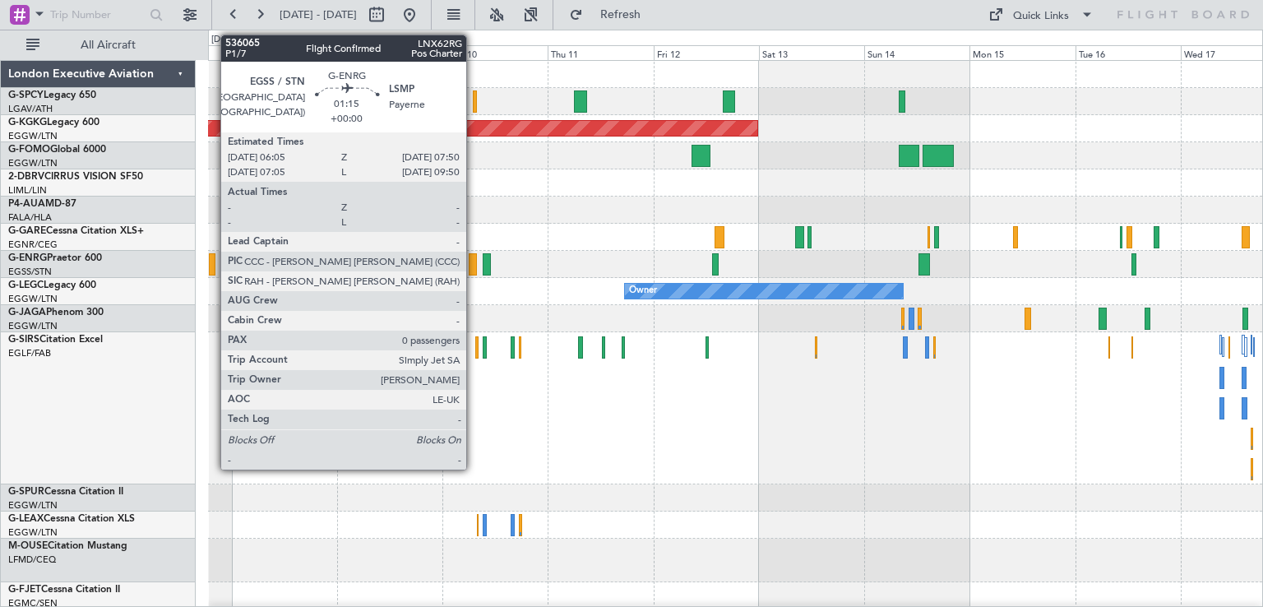
click at [474, 271] on div at bounding box center [473, 264] width 8 height 22
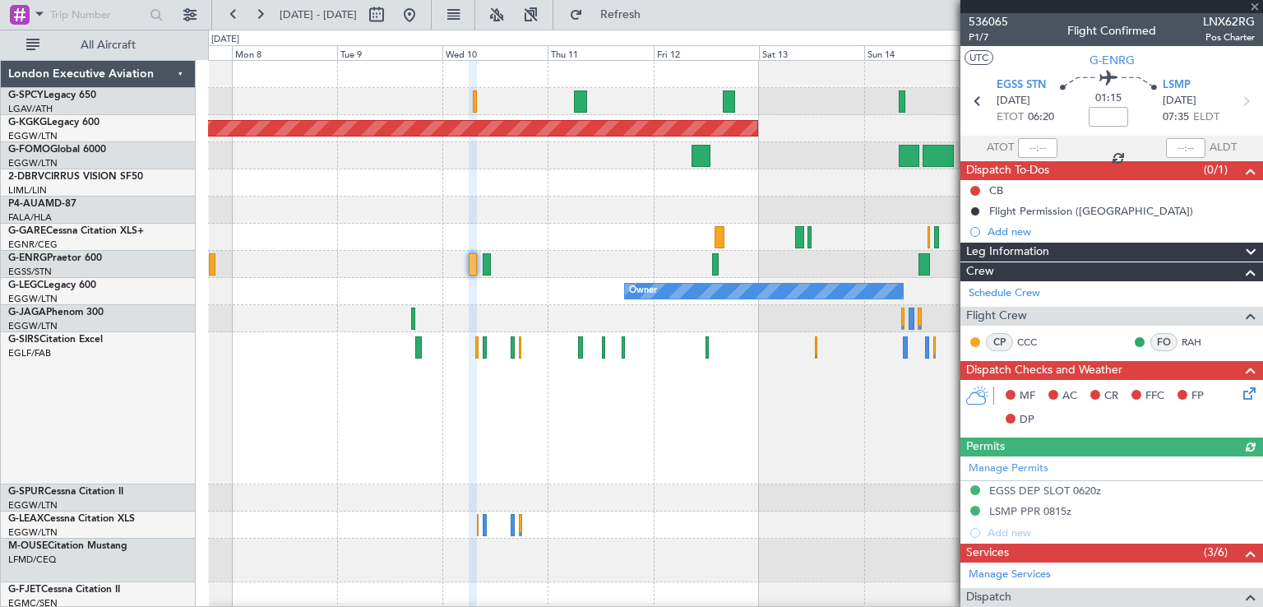
scroll to position [268, 0]
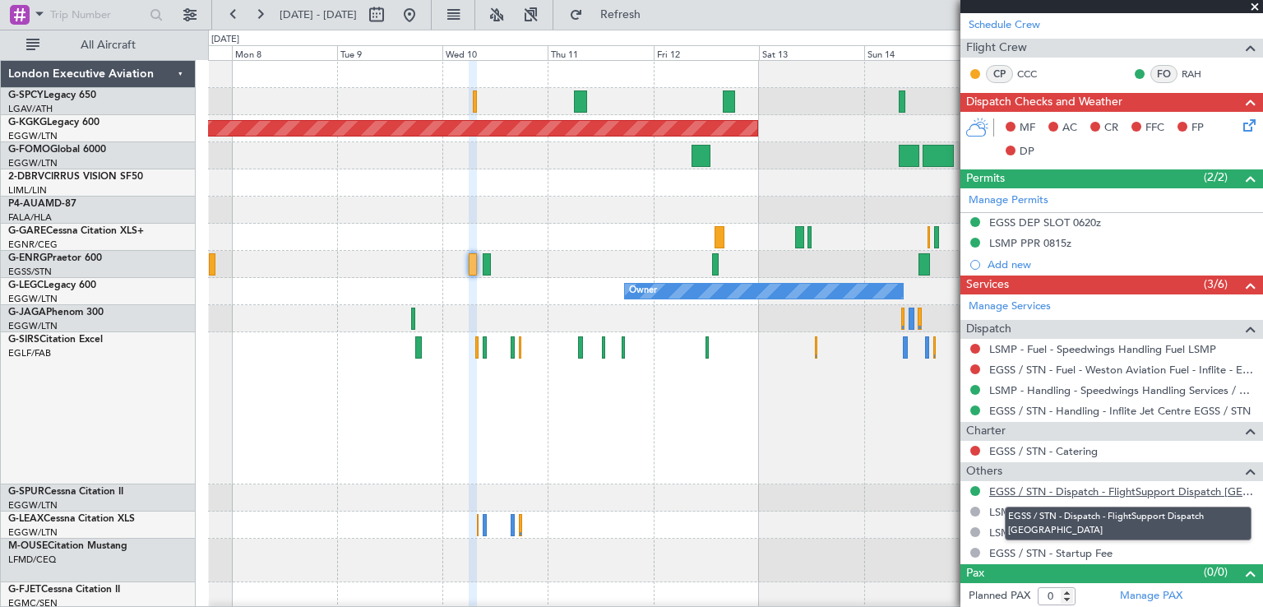
click at [1019, 493] on link "EGSS / STN - Dispatch - FlightSupport Dispatch [GEOGRAPHIC_DATA]" at bounding box center [1122, 491] width 266 height 14
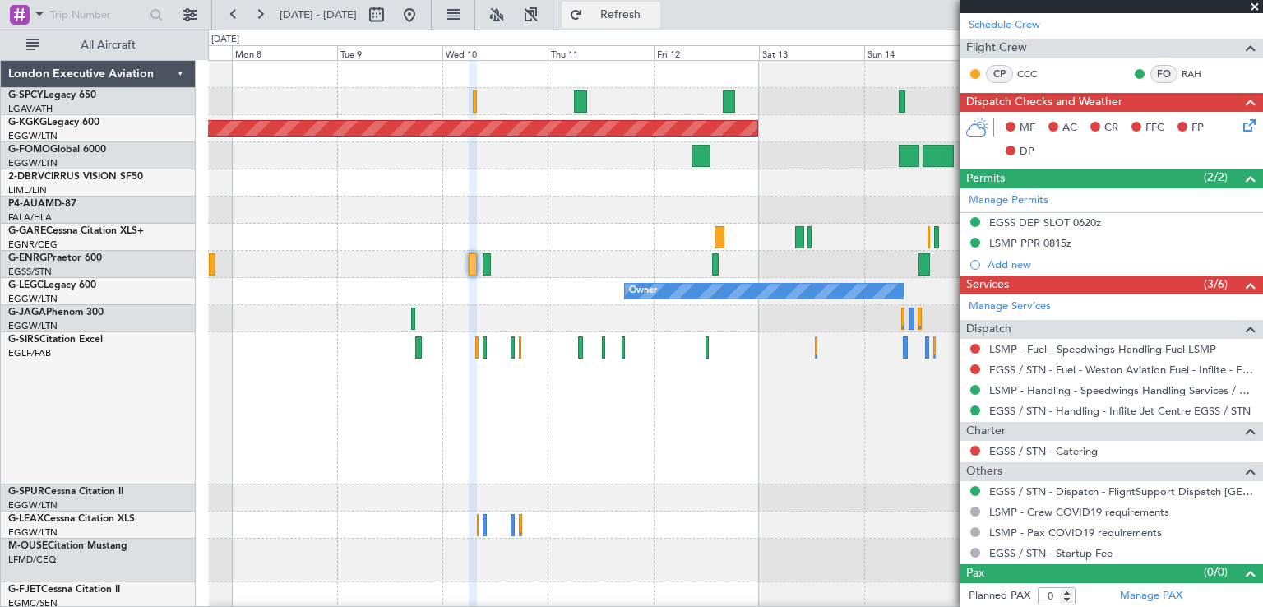
click at [660, 23] on button "Refresh" at bounding box center [611, 15] width 99 height 26
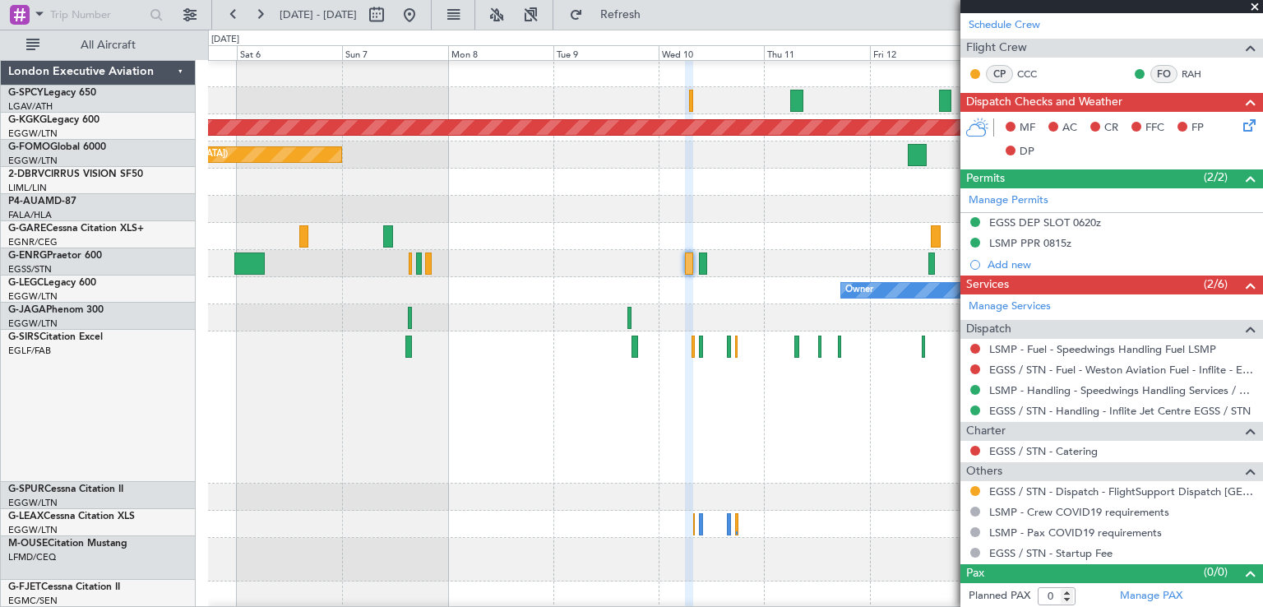
click at [535, 235] on div at bounding box center [735, 236] width 1054 height 27
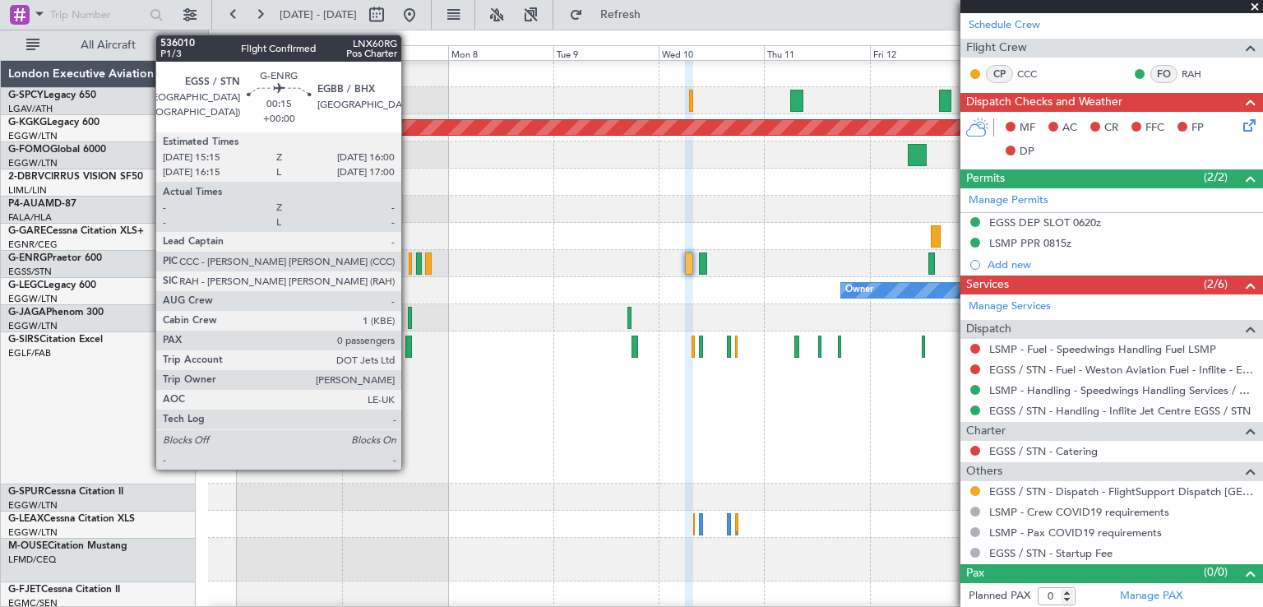
click at [409, 268] on div at bounding box center [411, 263] width 4 height 22
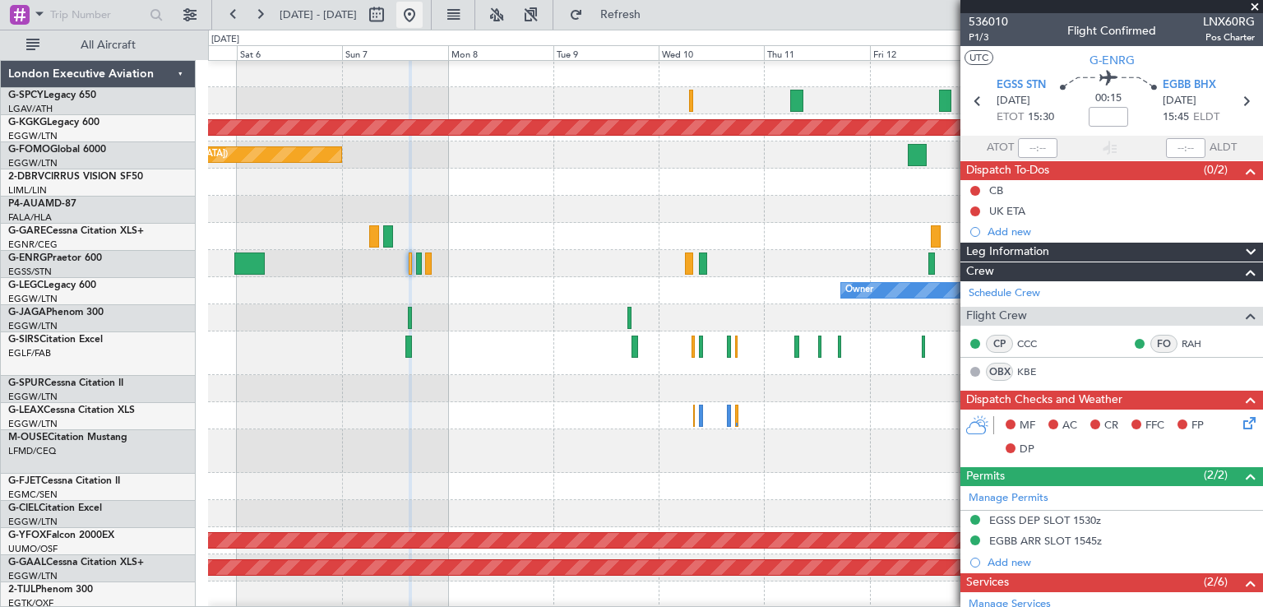
click at [423, 22] on button at bounding box center [409, 15] width 26 height 26
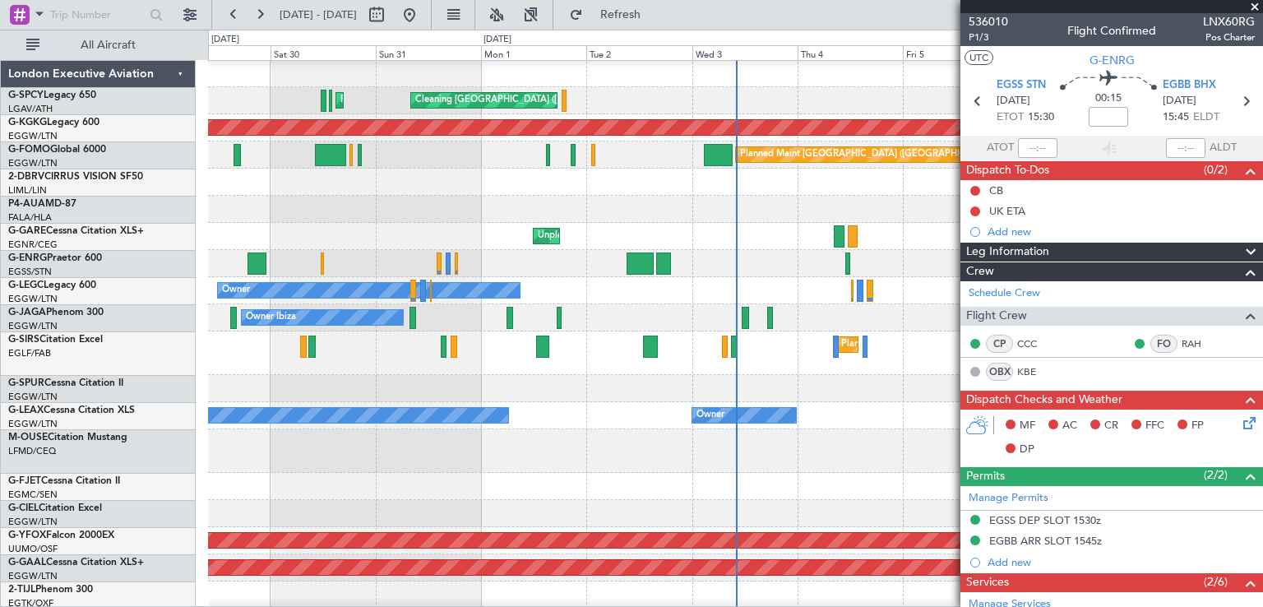
click at [1251, 3] on span at bounding box center [1254, 7] width 16 height 15
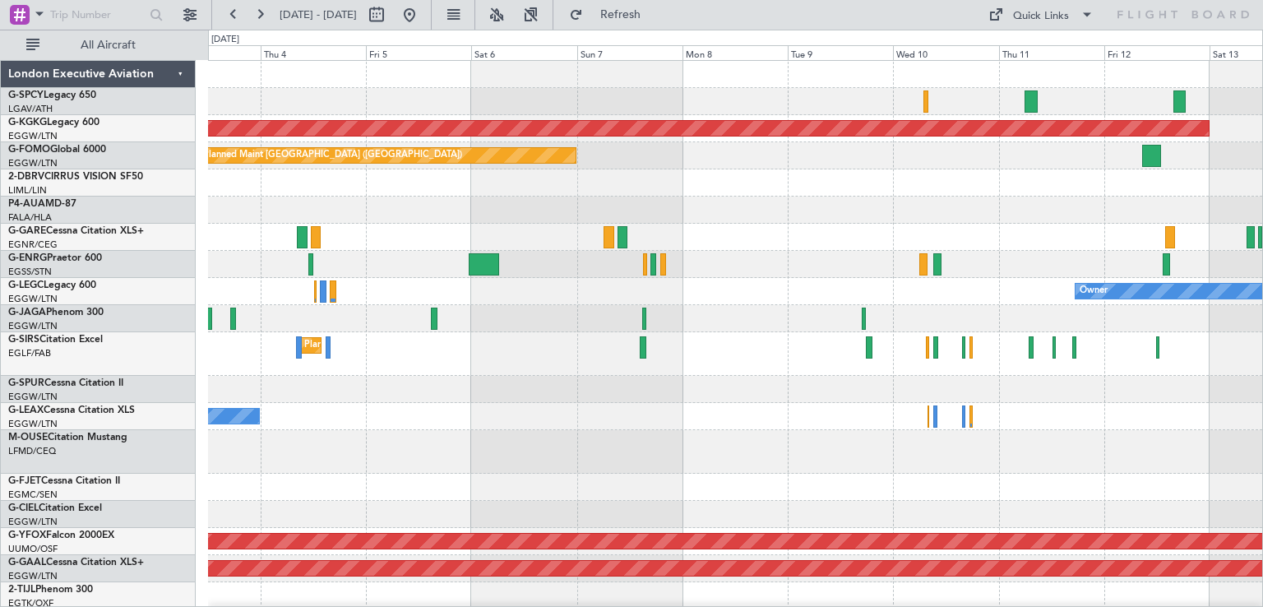
click at [552, 444] on div "Cleaning [GEOGRAPHIC_DATA] ([PERSON_NAME] Intl) AOG Maint [GEOGRAPHIC_DATA] ([G…" at bounding box center [735, 484] width 1054 height 847
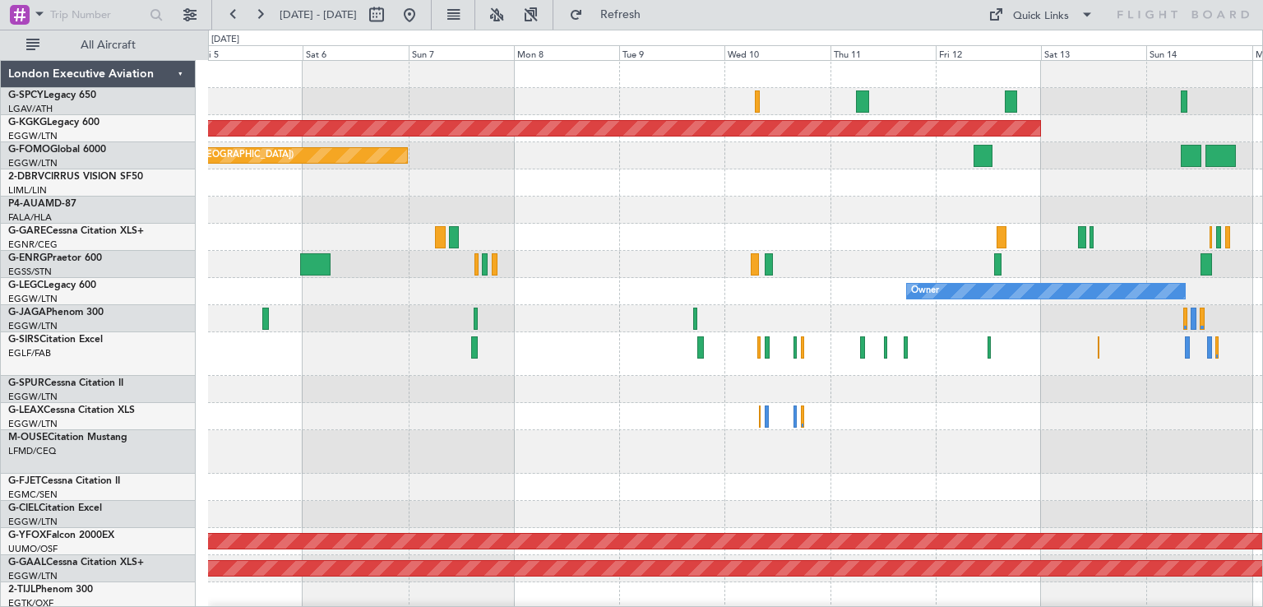
click at [447, 265] on div "AOG Maint [GEOGRAPHIC_DATA] (Ataturk) Planned Maint [GEOGRAPHIC_DATA] ([GEOGRAP…" at bounding box center [735, 484] width 1054 height 847
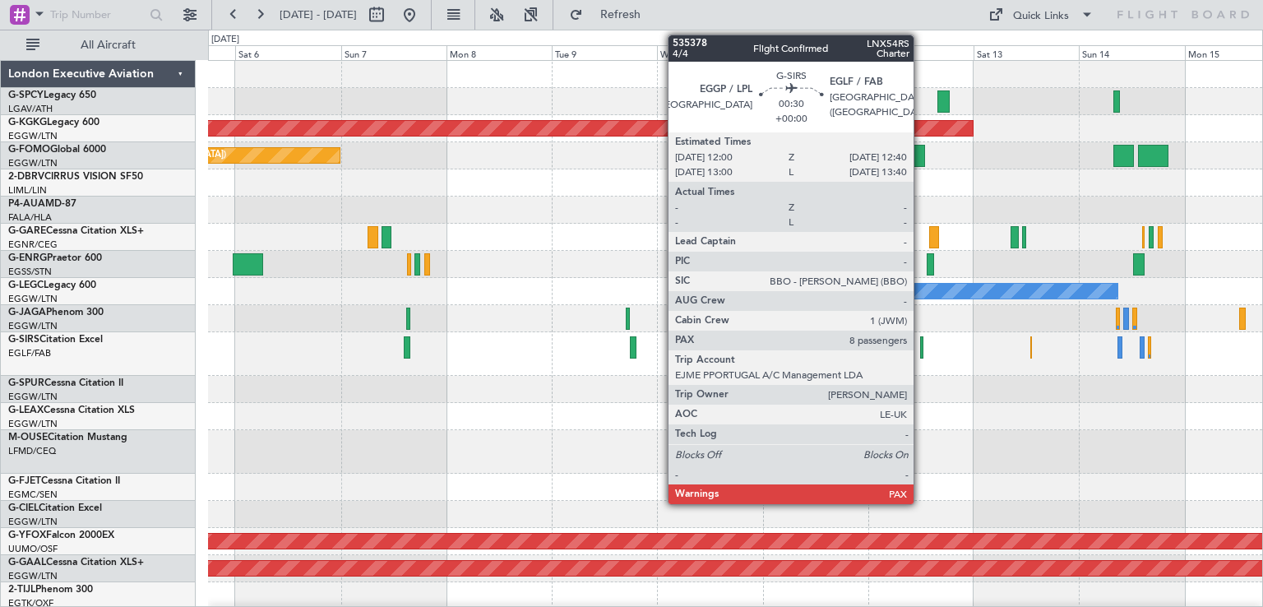
click at [1039, 372] on div "Planned Maint [GEOGRAPHIC_DATA] ([GEOGRAPHIC_DATA])" at bounding box center [735, 354] width 1054 height 44
click at [559, 372] on div "Planned Maint [GEOGRAPHIC_DATA] ([GEOGRAPHIC_DATA])" at bounding box center [735, 354] width 1054 height 44
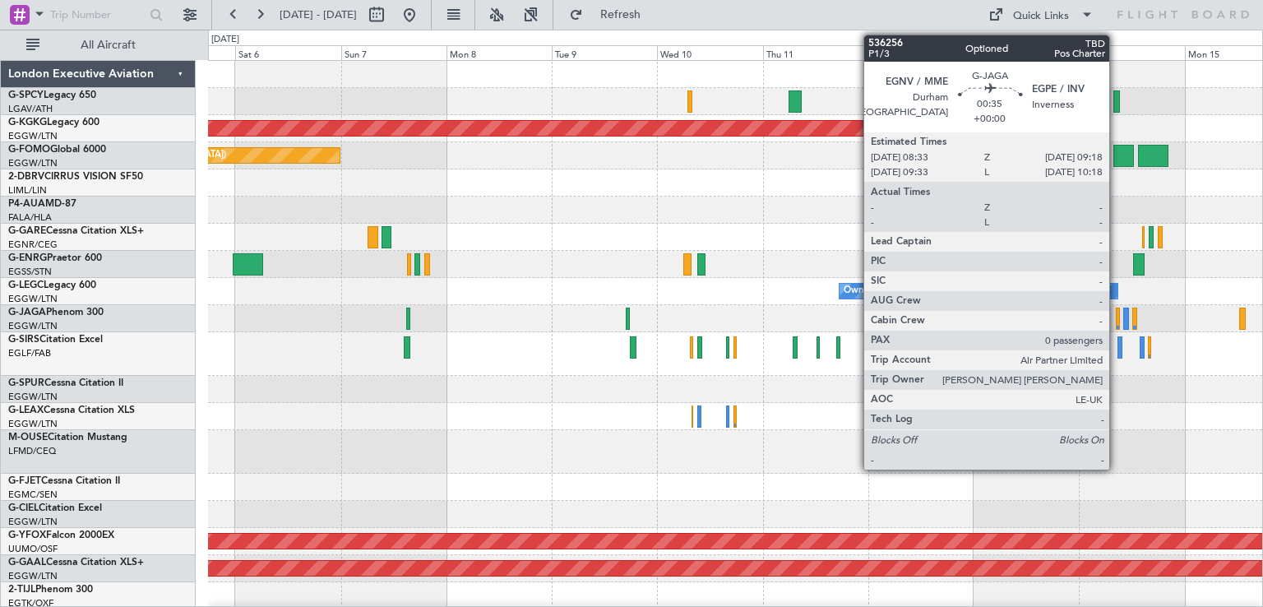
click at [1117, 323] on div at bounding box center [1118, 319] width 4 height 22
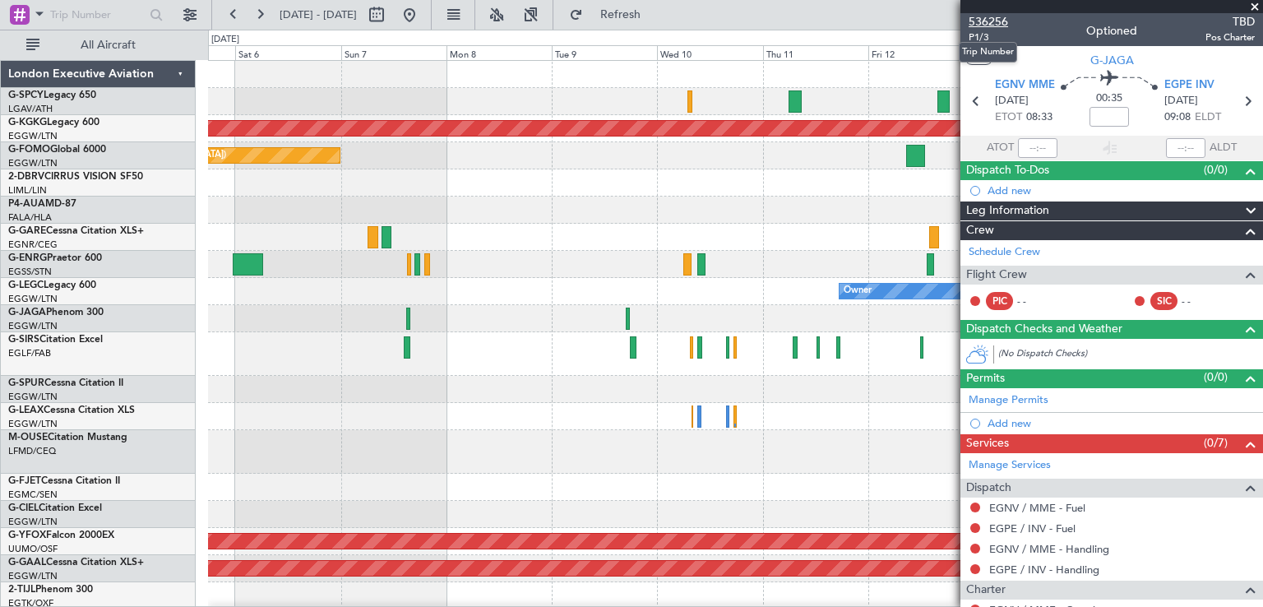
click at [1003, 25] on span "536256" at bounding box center [988, 21] width 39 height 17
click at [263, 15] on button at bounding box center [260, 15] width 26 height 26
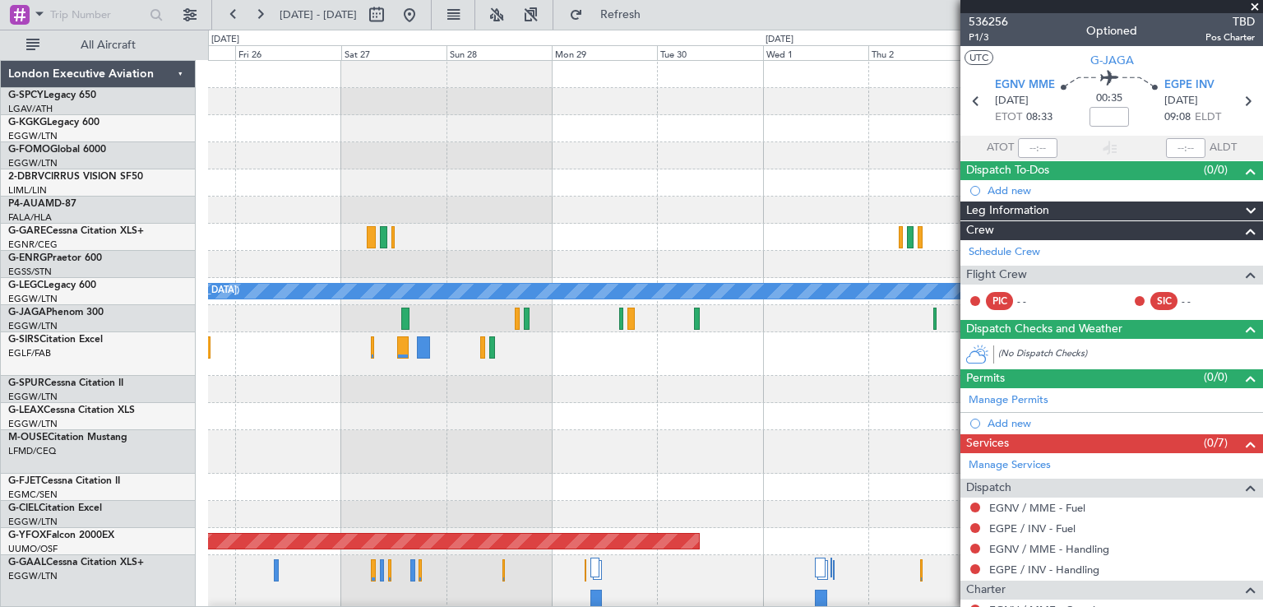
click at [1253, 1] on span at bounding box center [1254, 7] width 16 height 15
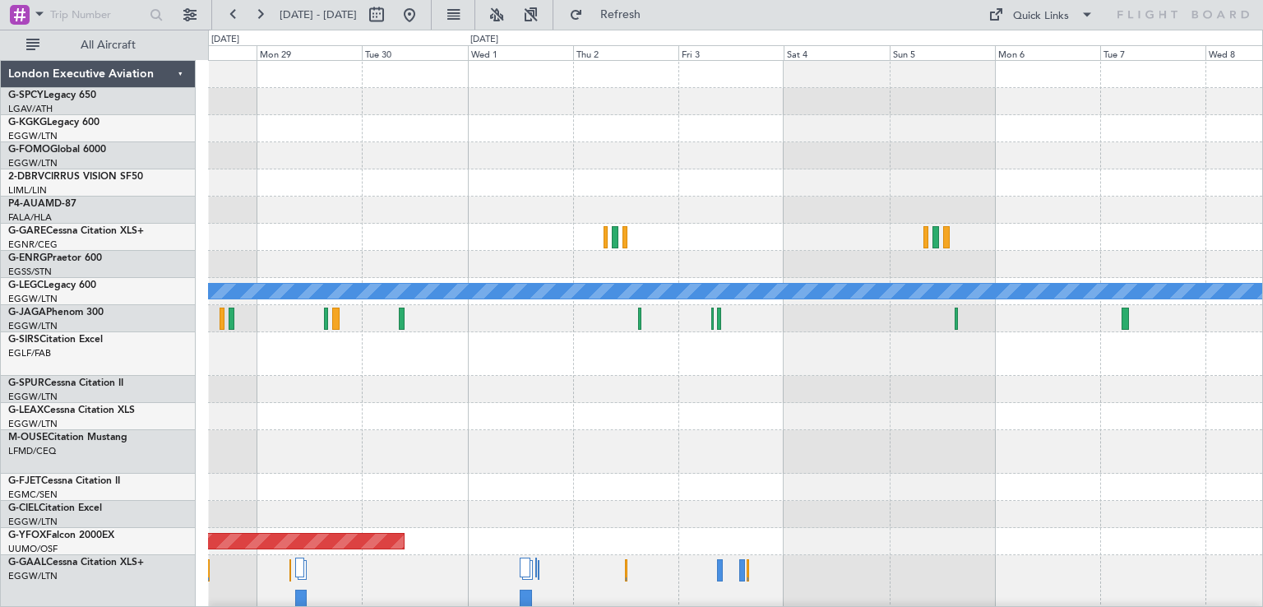
click at [441, 413] on div "A/C Unavailable [GEOGRAPHIC_DATA] ([GEOGRAPHIC_DATA]) AOG Maint Ostafyevo" at bounding box center [735, 520] width 1054 height 918
click at [423, 17] on button at bounding box center [409, 15] width 26 height 26
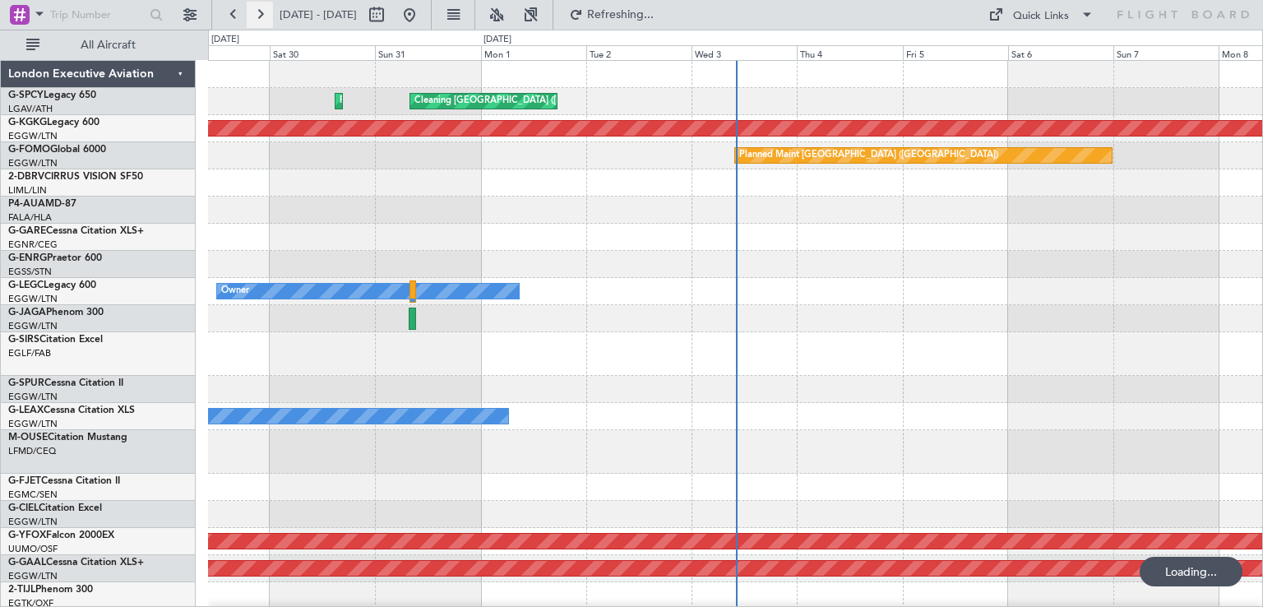
click at [263, 11] on button at bounding box center [260, 15] width 26 height 26
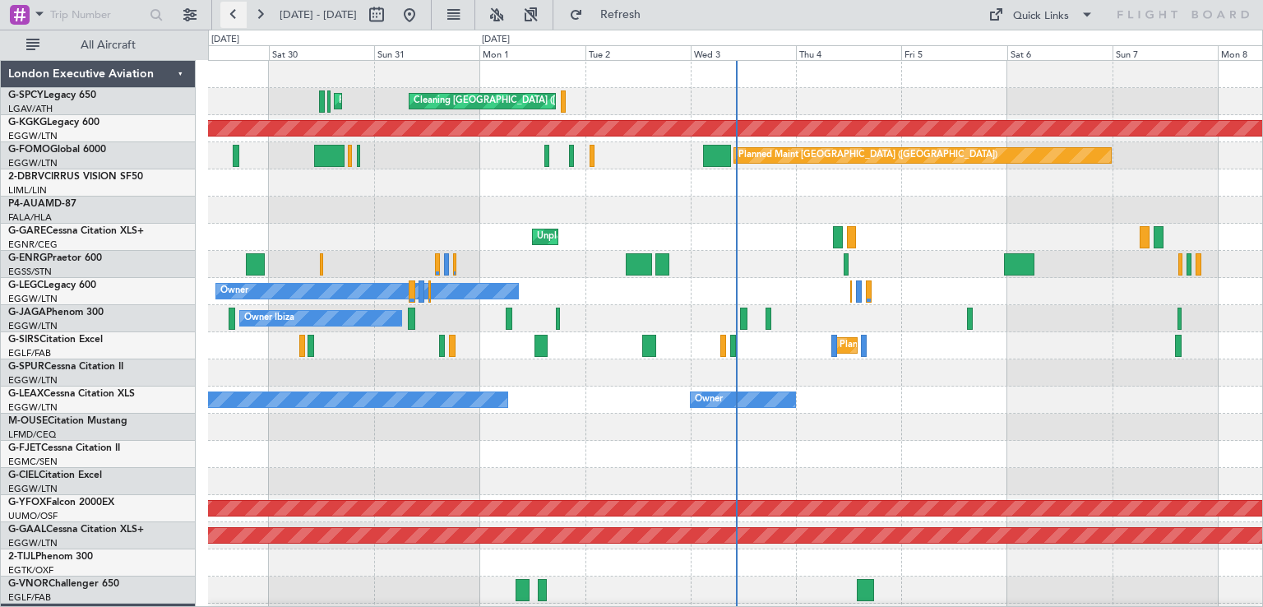
click at [224, 13] on button at bounding box center [233, 15] width 26 height 26
